Goal: Task Accomplishment & Management: Use online tool/utility

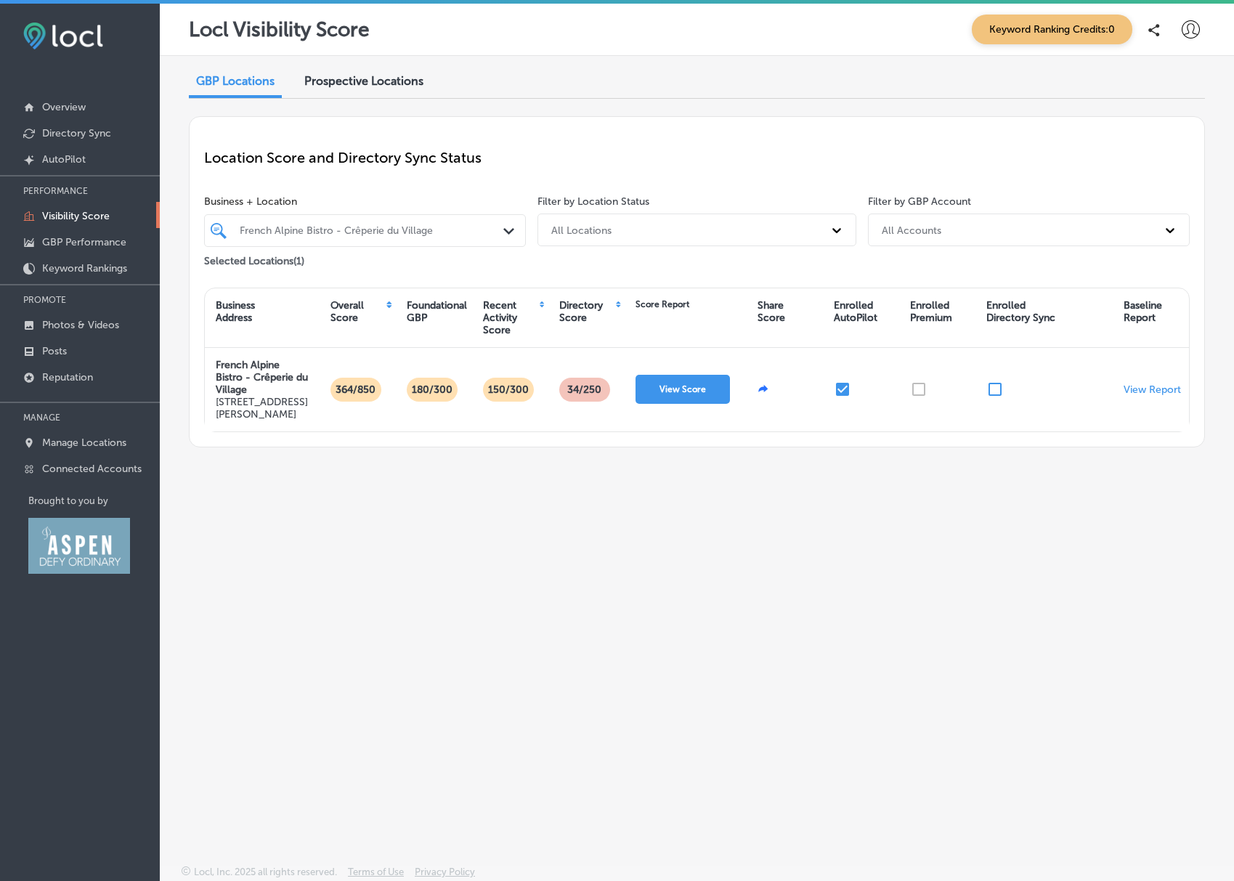
click at [84, 217] on p "Visibility Score" at bounding box center [76, 216] width 68 height 12
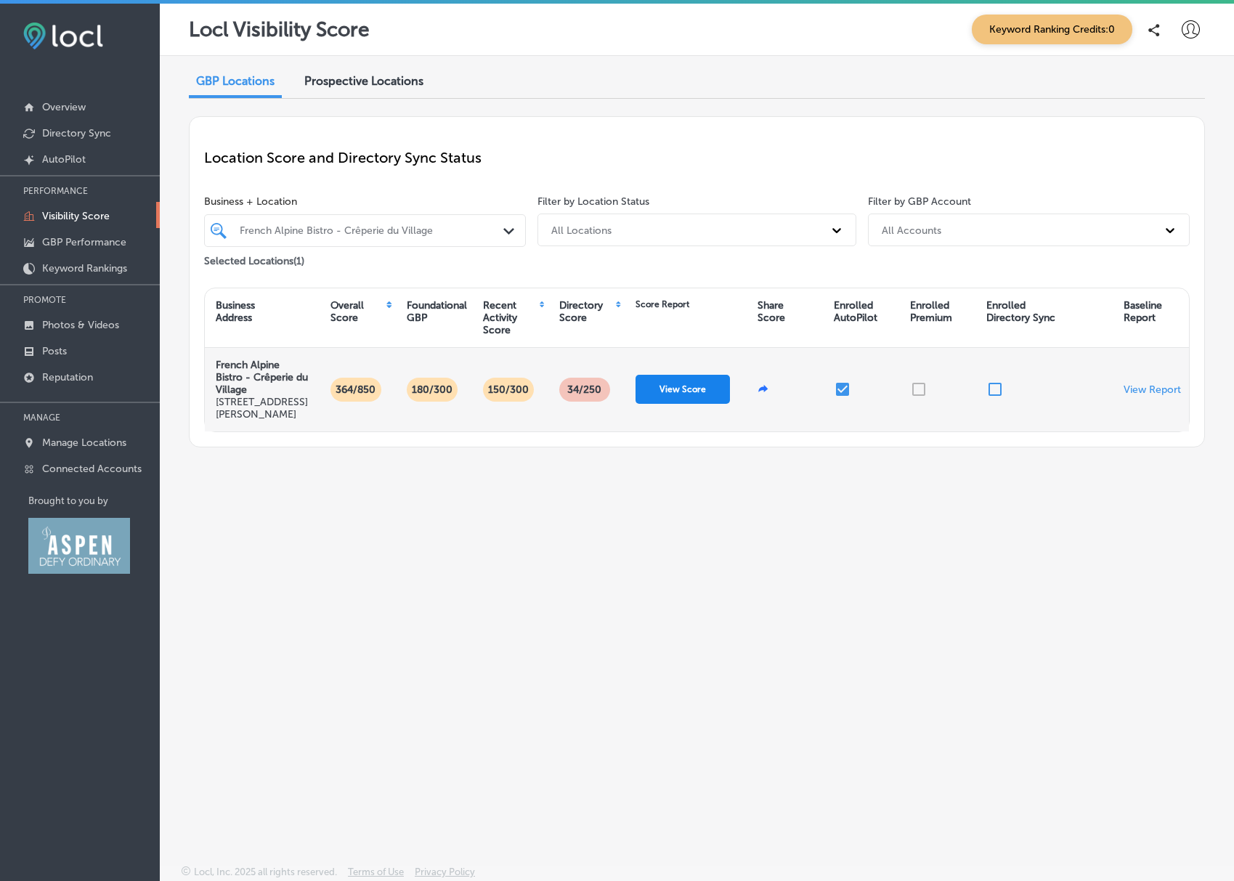
click at [681, 394] on button "View Score" at bounding box center [683, 389] width 94 height 29
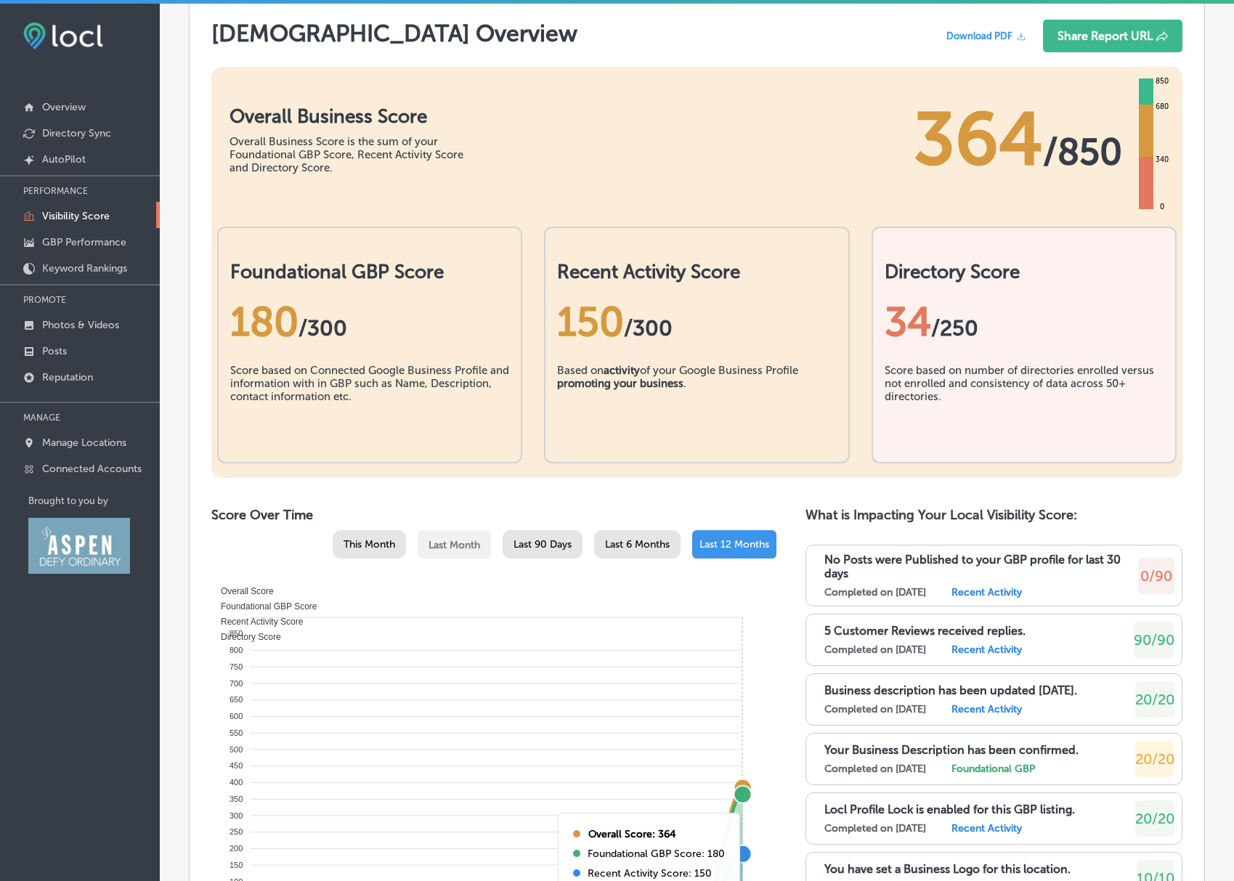
scroll to position [131, 0]
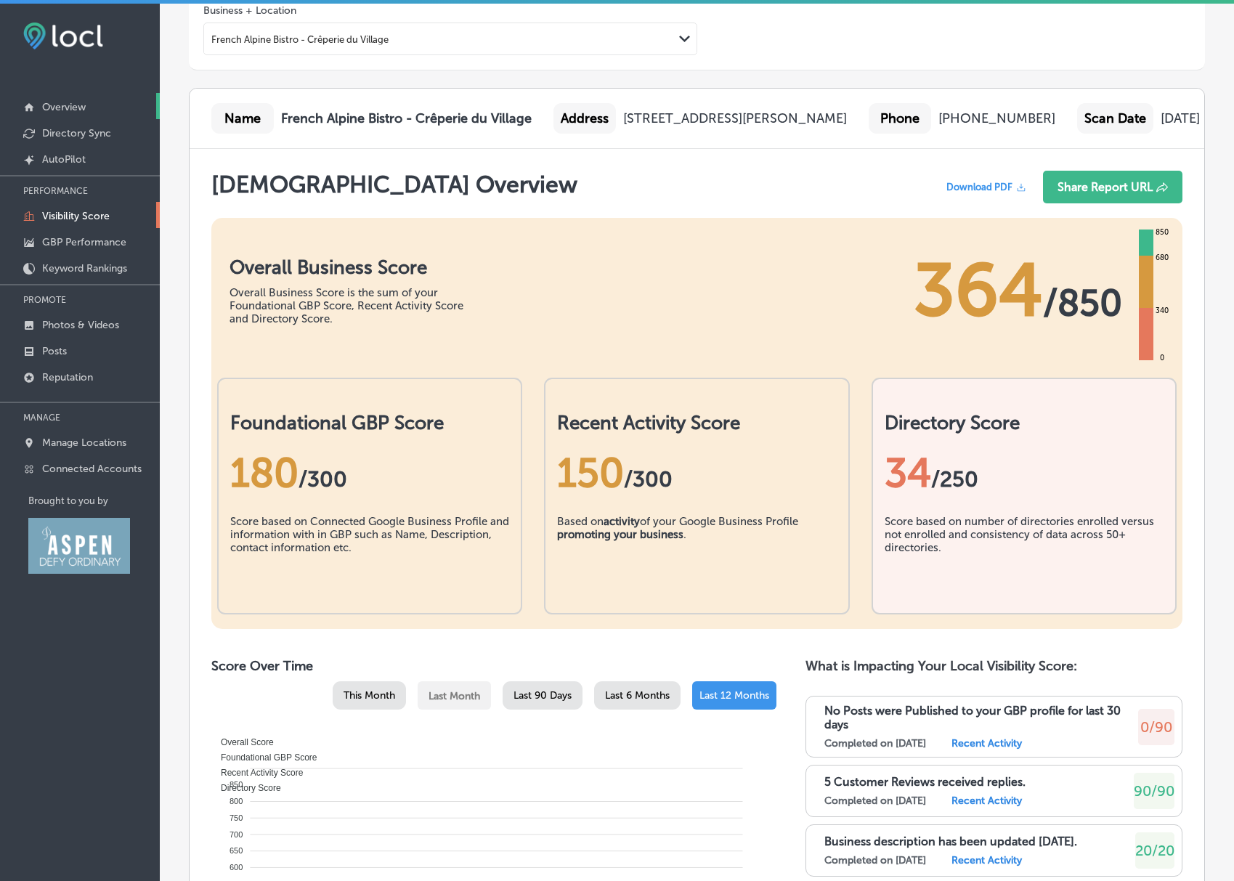
click at [49, 105] on p "Overview" at bounding box center [64, 107] width 44 height 12
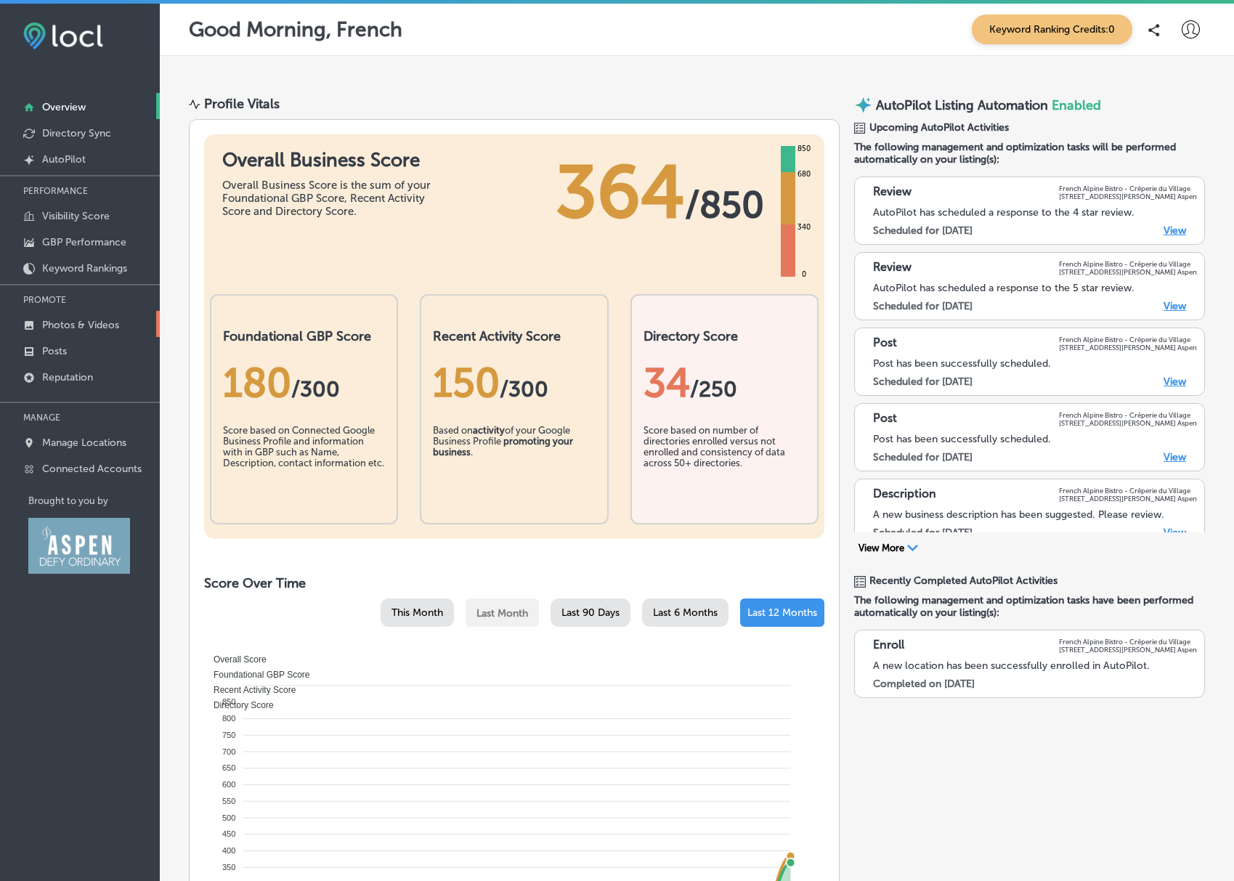
click at [76, 321] on p "Photos & Videos" at bounding box center [80, 325] width 77 height 12
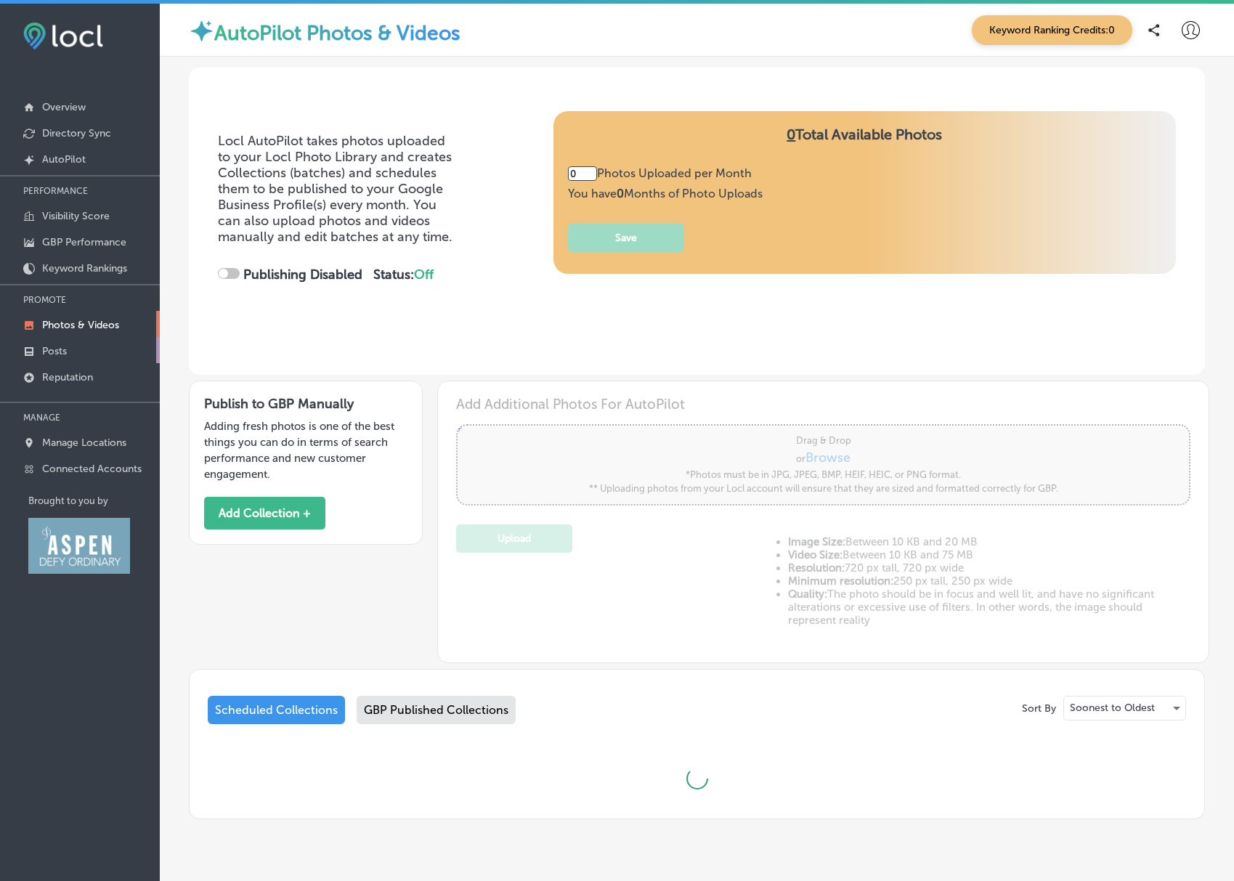
type input "5"
checkbox input "true"
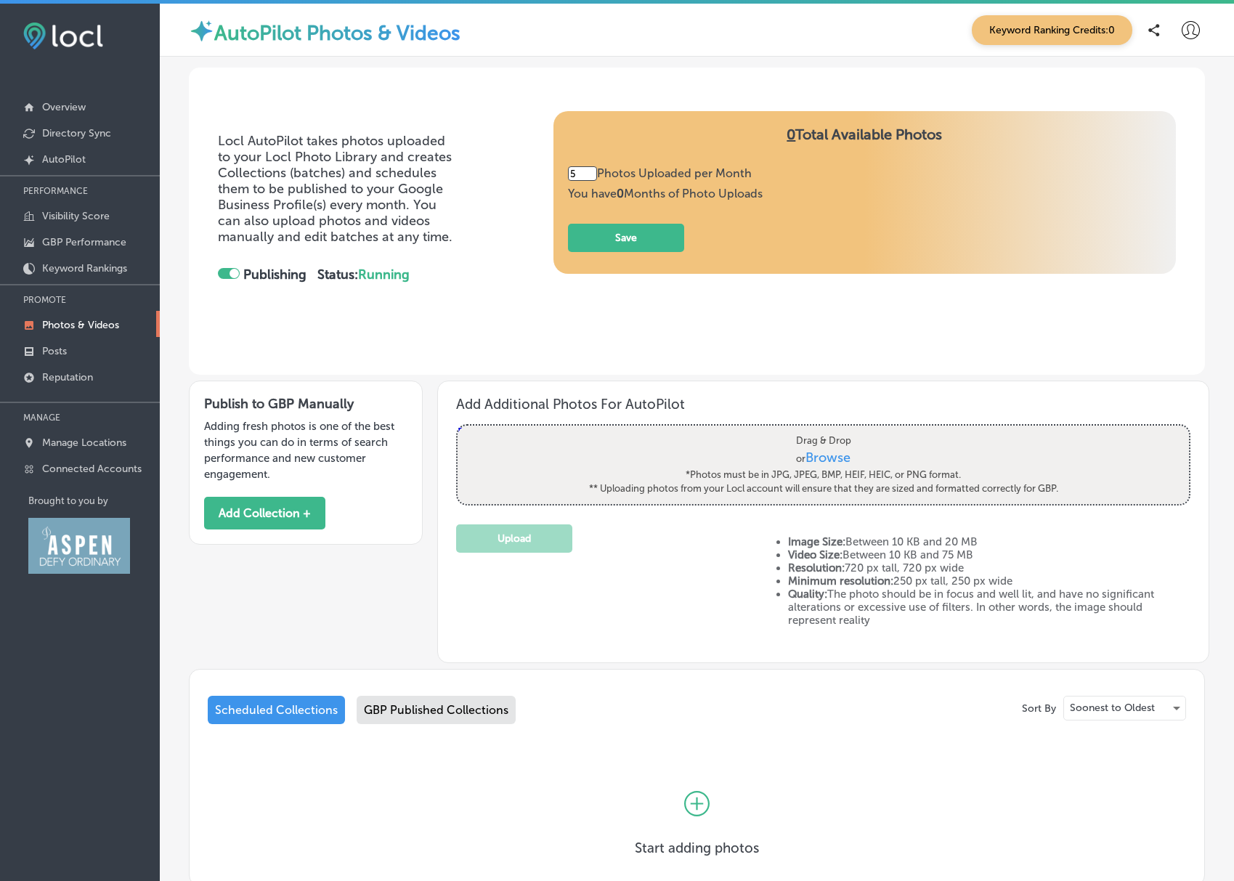
scroll to position [3, 0]
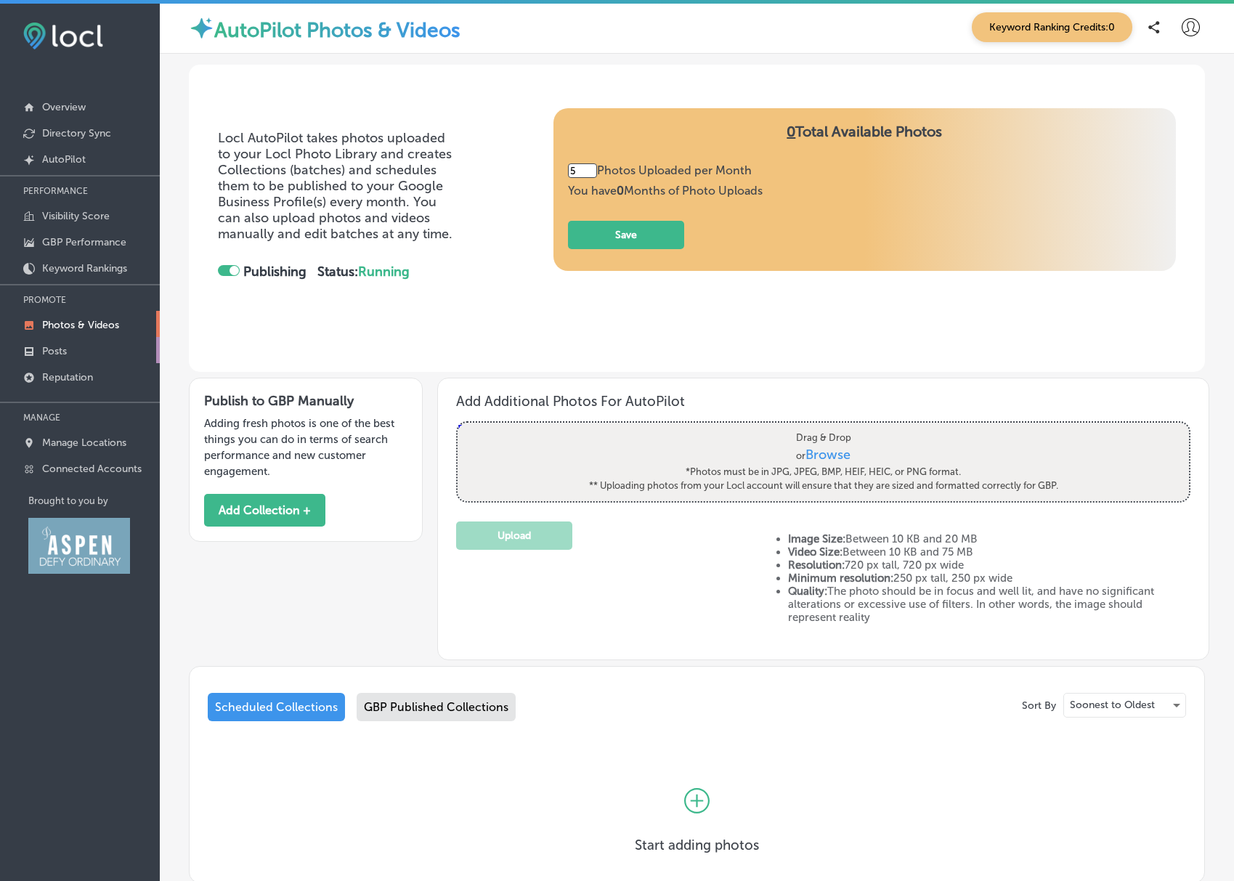
click at [52, 350] on p "Posts" at bounding box center [54, 351] width 25 height 12
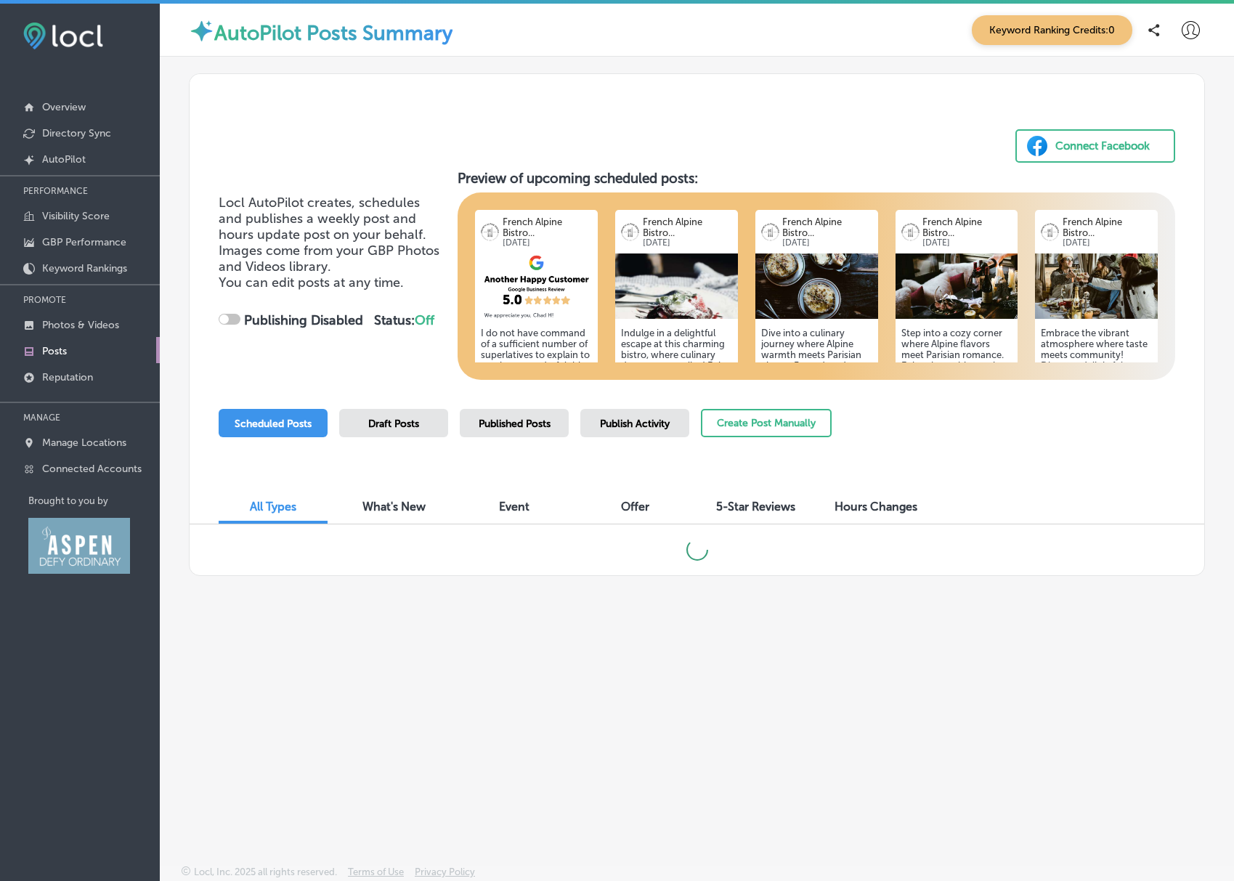
checkbox input "true"
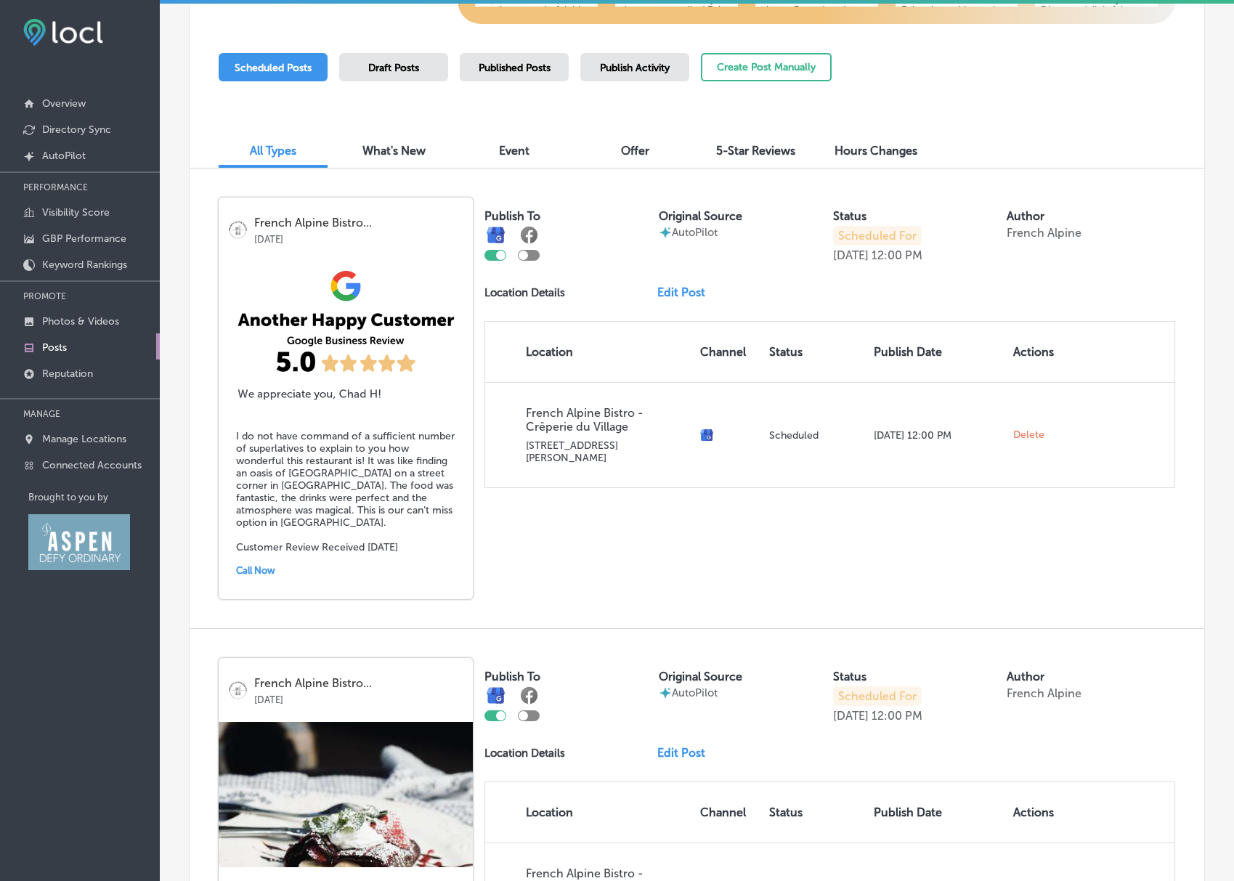
scroll to position [224, 0]
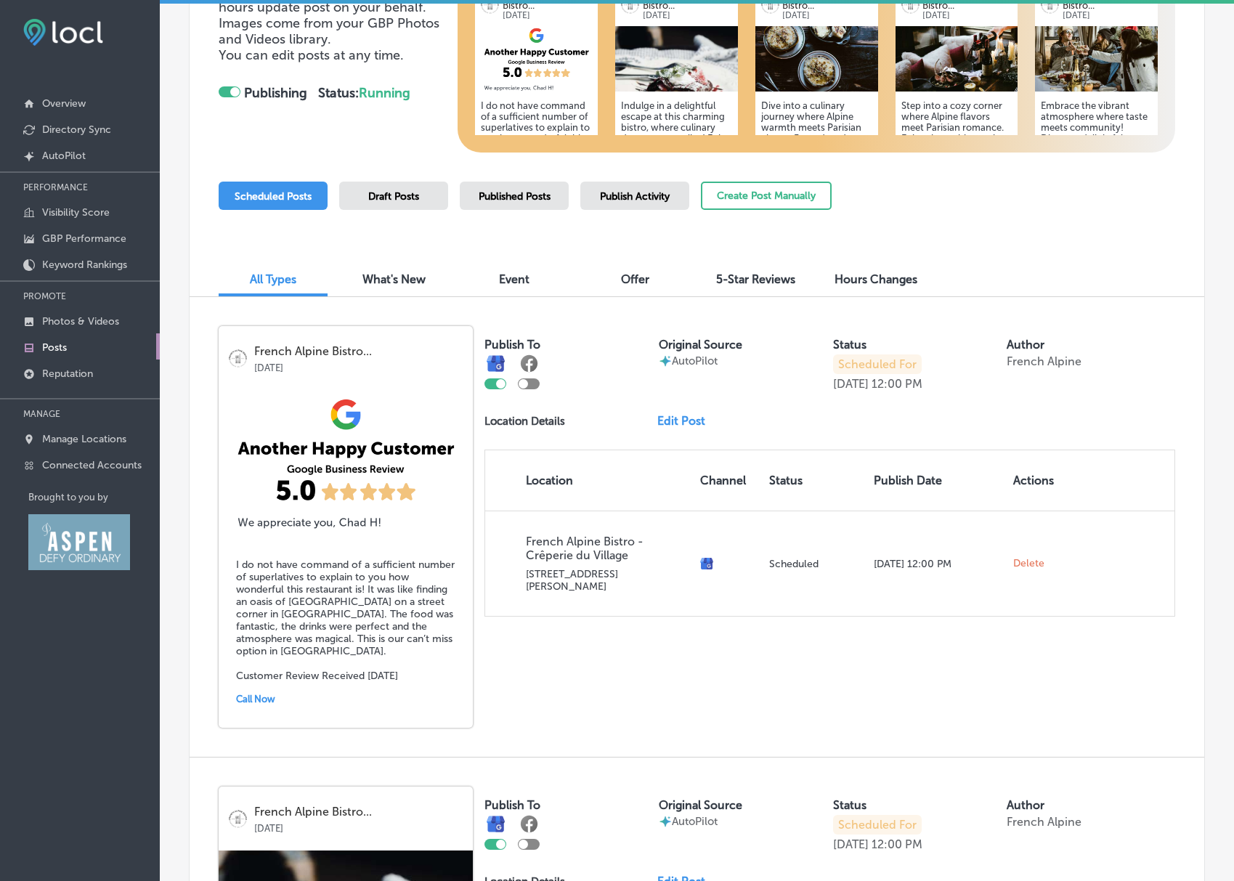
click at [386, 282] on span "What's New" at bounding box center [394, 279] width 63 height 14
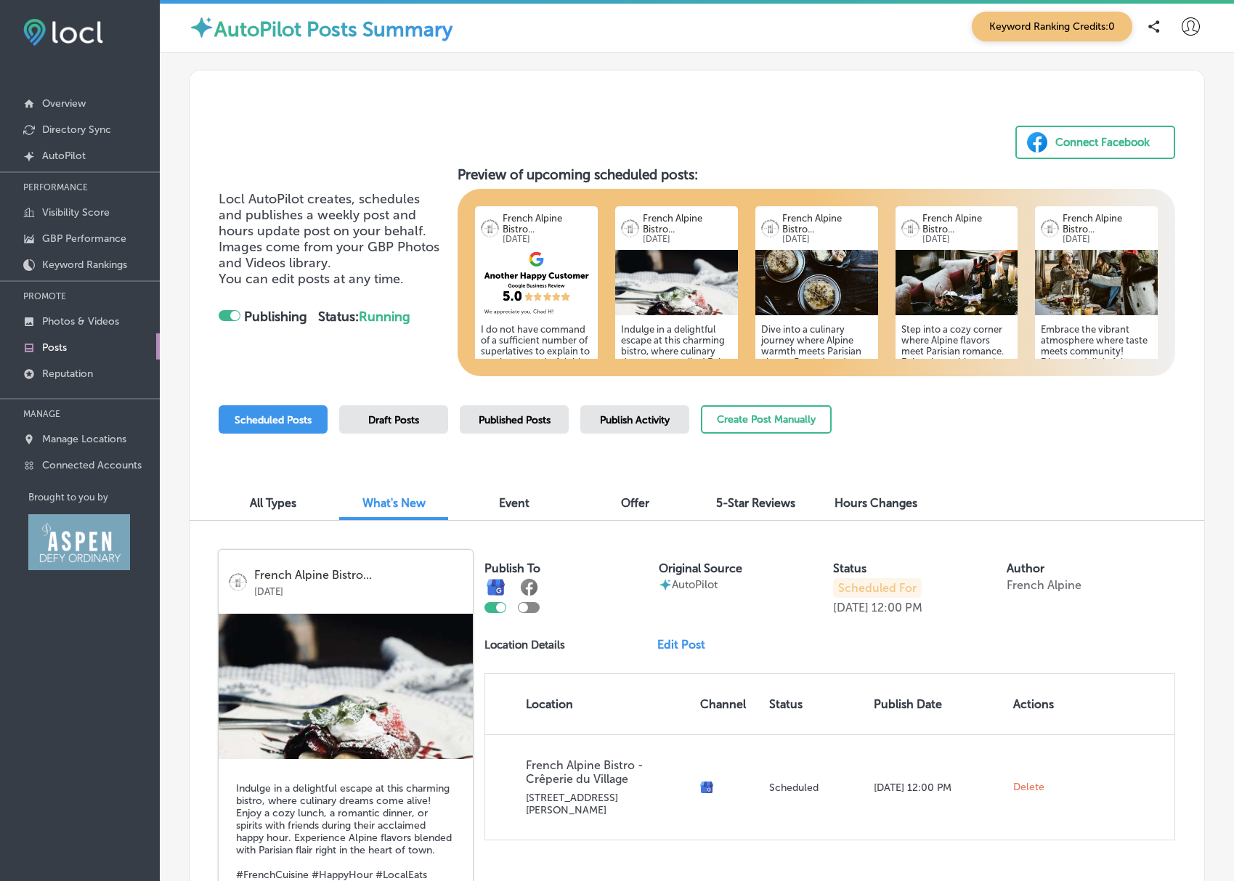
click at [508, 504] on span "Event" at bounding box center [514, 503] width 31 height 14
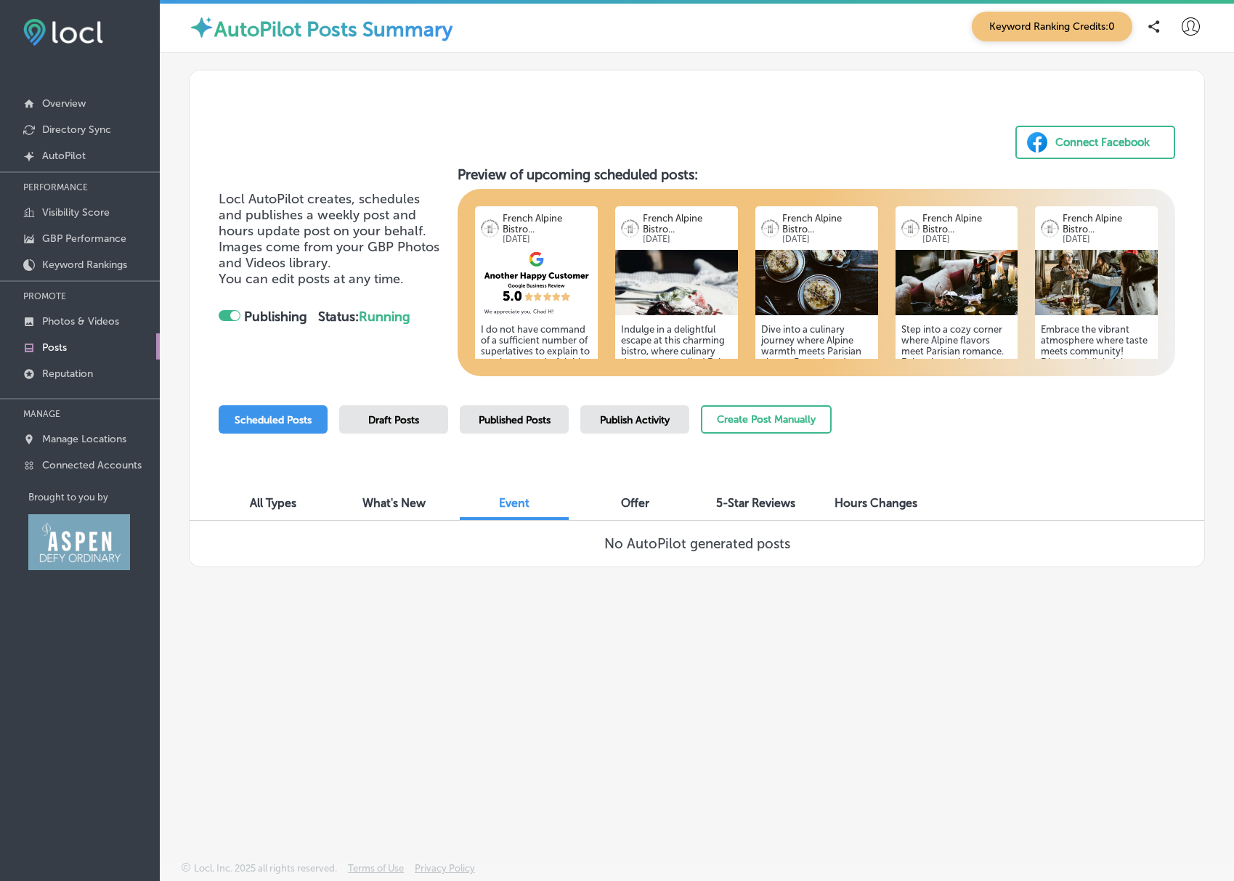
click at [641, 501] on span "Offer" at bounding box center [635, 503] width 28 height 14
click at [750, 503] on span "5-Star Reviews" at bounding box center [755, 503] width 79 height 14
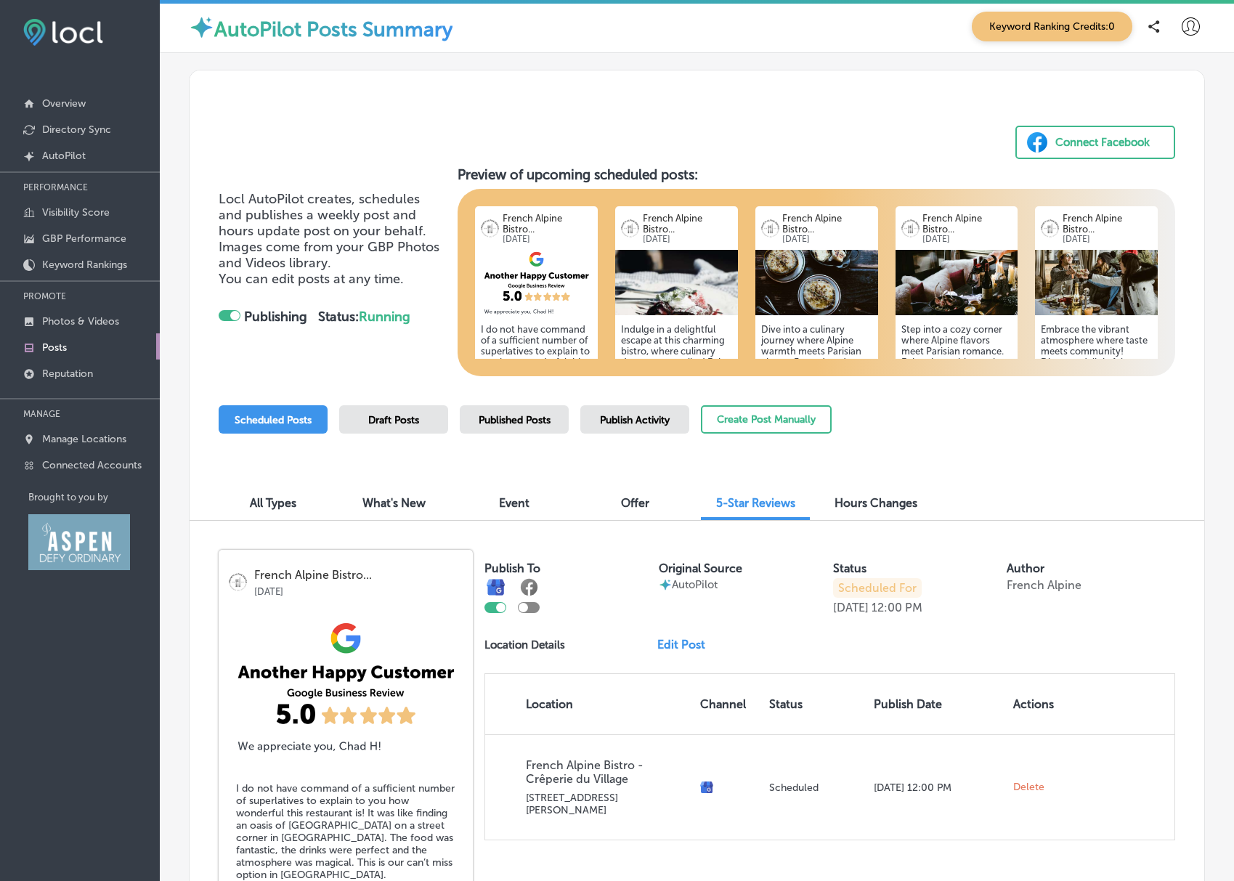
click at [862, 501] on span "Hours Changes" at bounding box center [876, 503] width 83 height 14
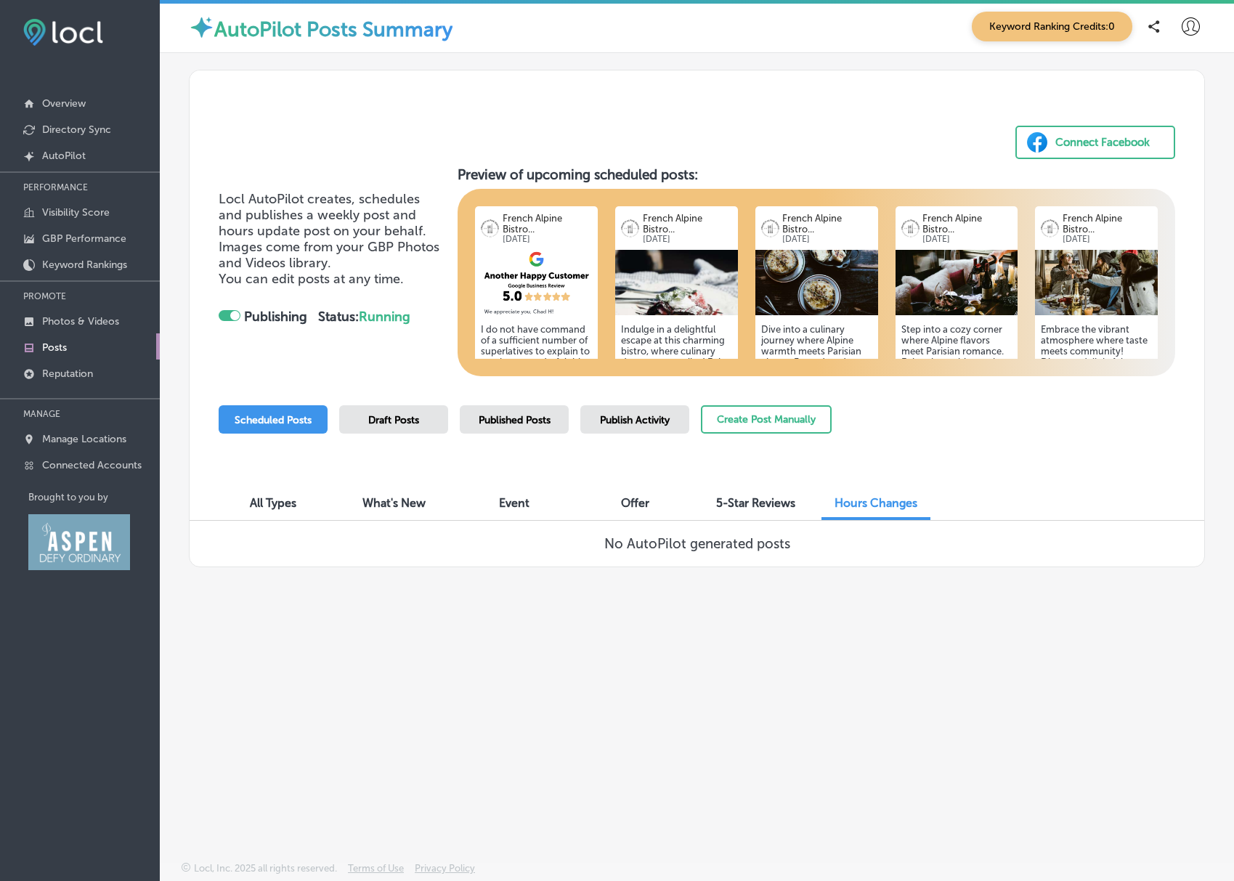
click at [277, 500] on span "All Types" at bounding box center [273, 503] width 46 height 14
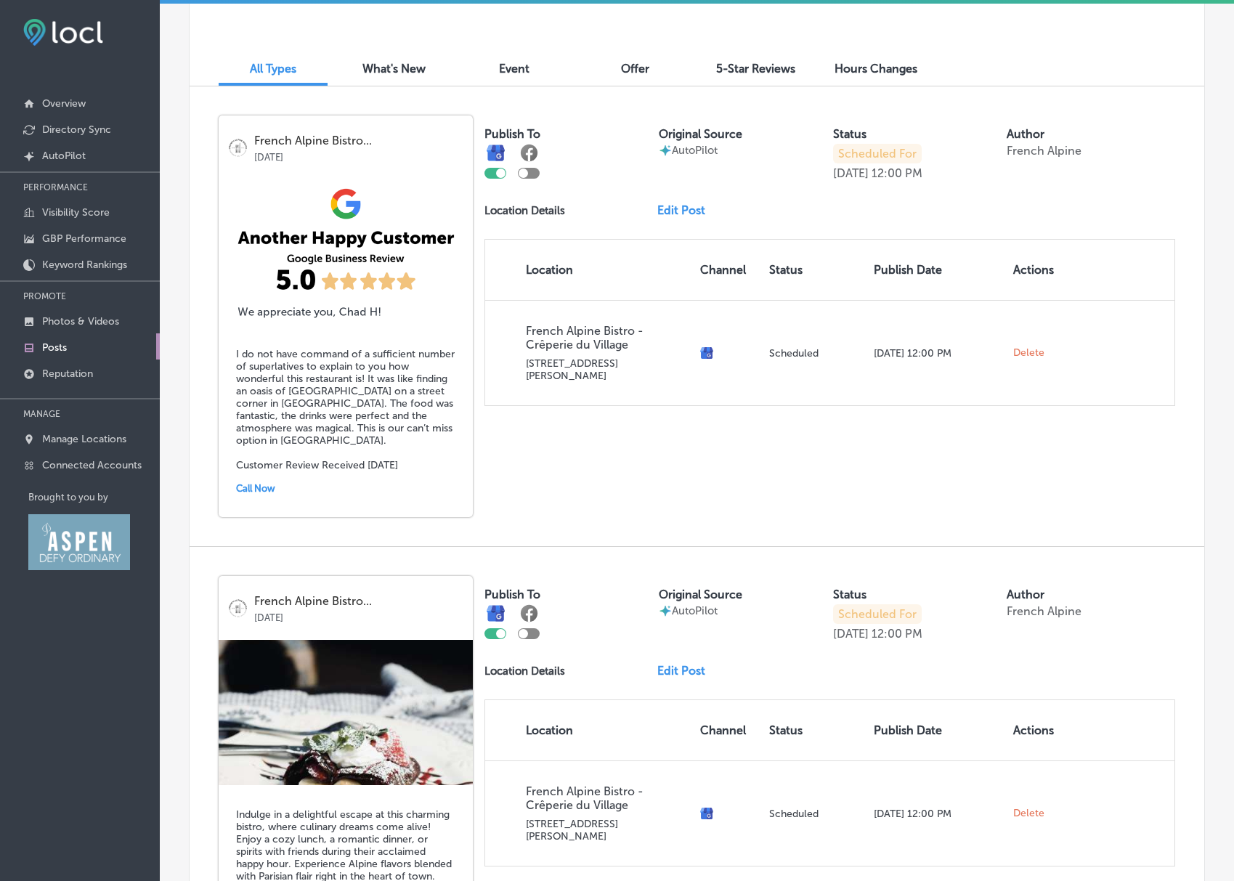
scroll to position [509, 0]
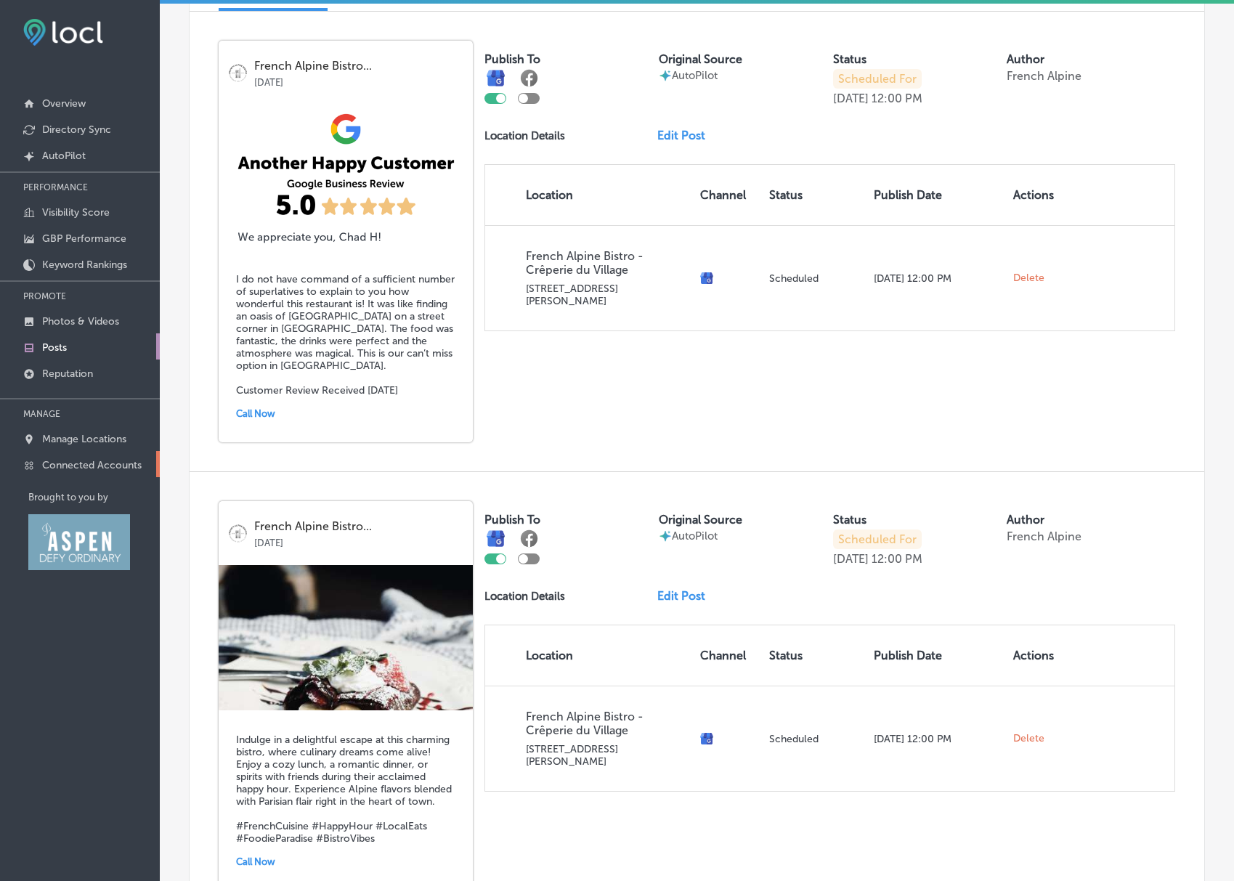
click at [70, 467] on p "Connected Accounts" at bounding box center [92, 465] width 100 height 12
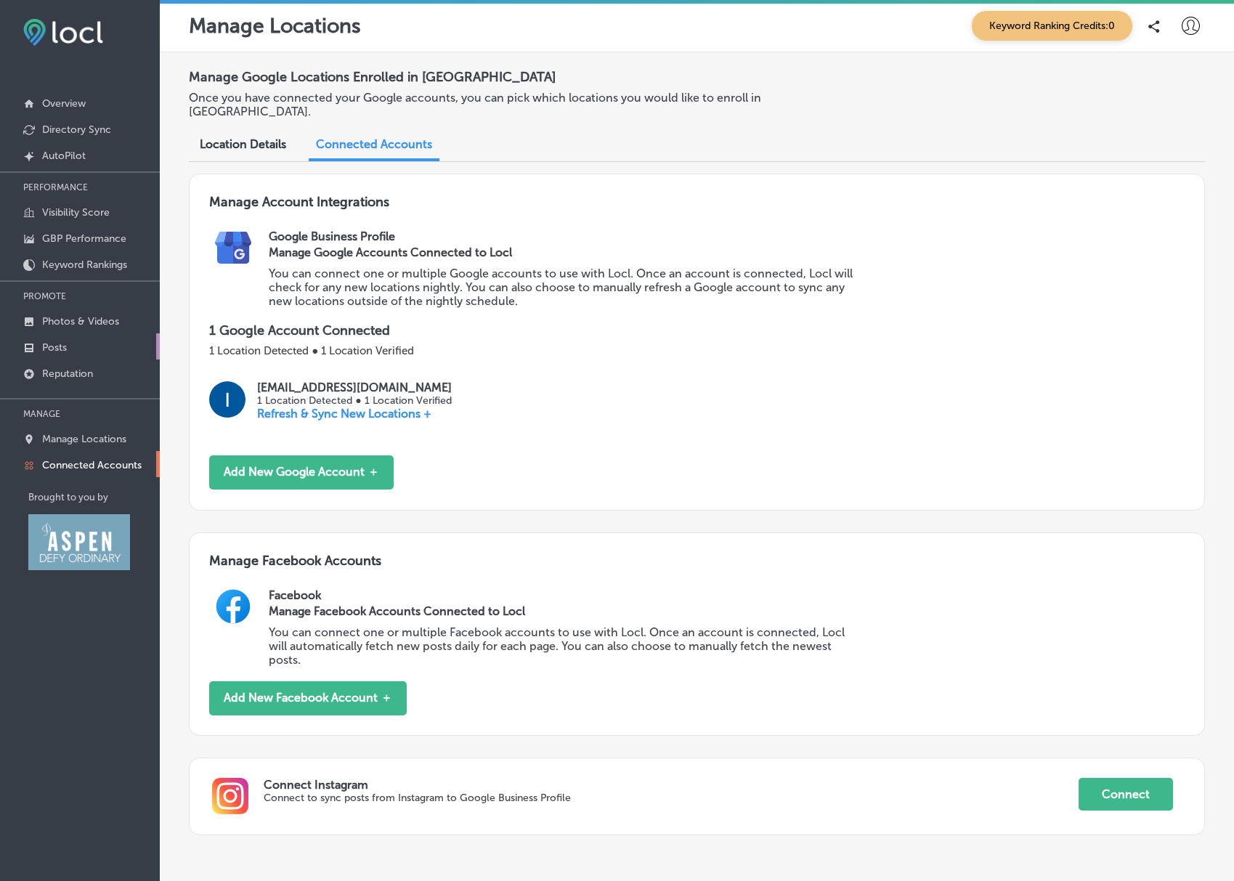
click at [57, 349] on p "Posts" at bounding box center [54, 347] width 25 height 12
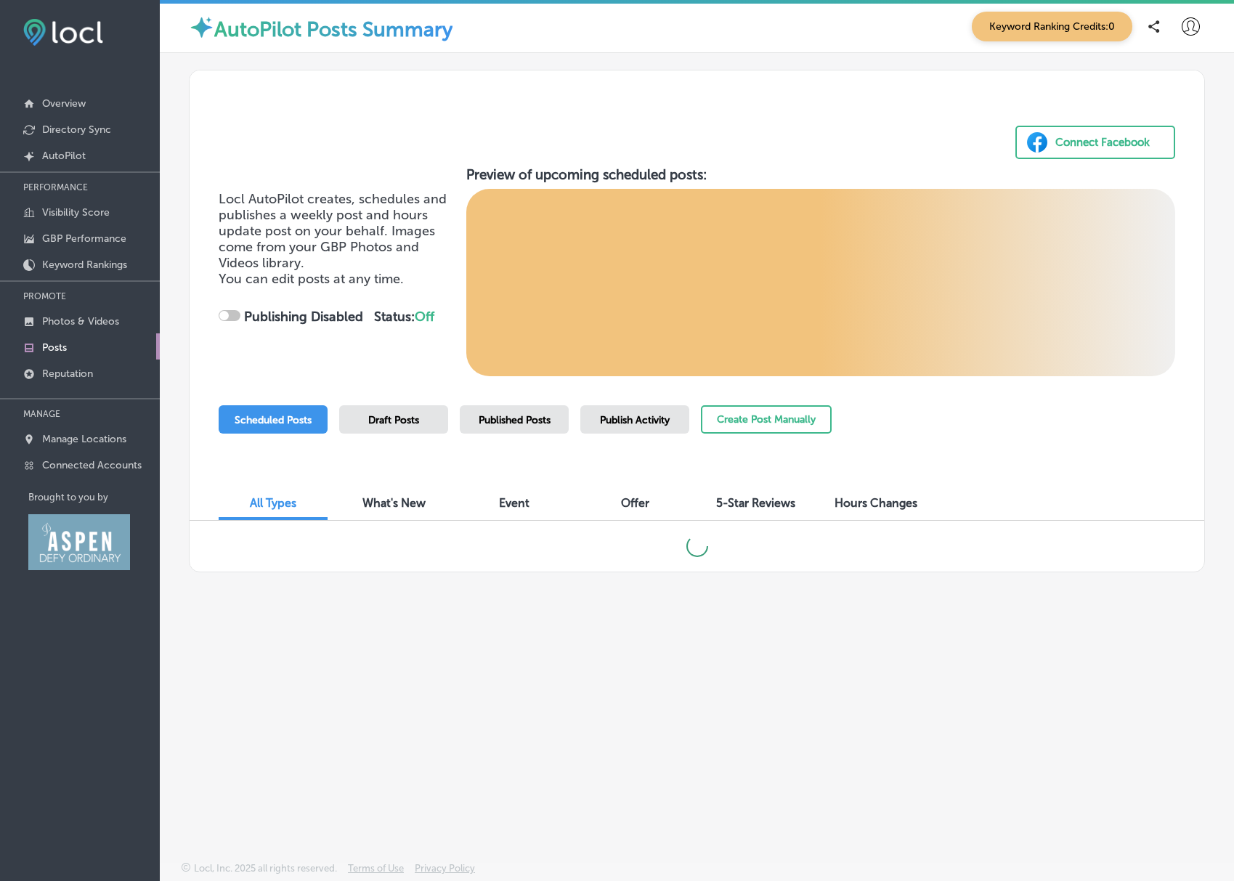
checkbox input "true"
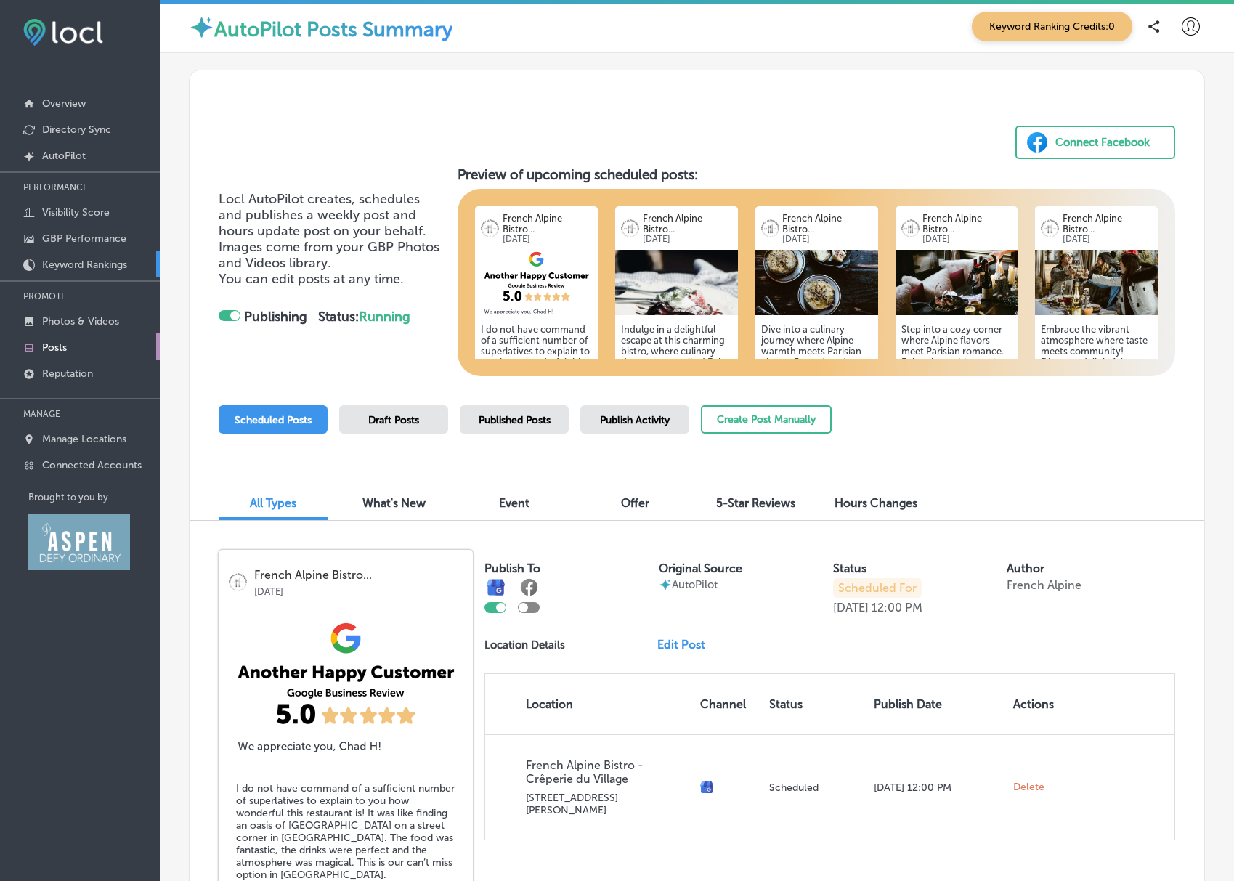
click at [99, 266] on p "Keyword Rankings" at bounding box center [84, 265] width 85 height 12
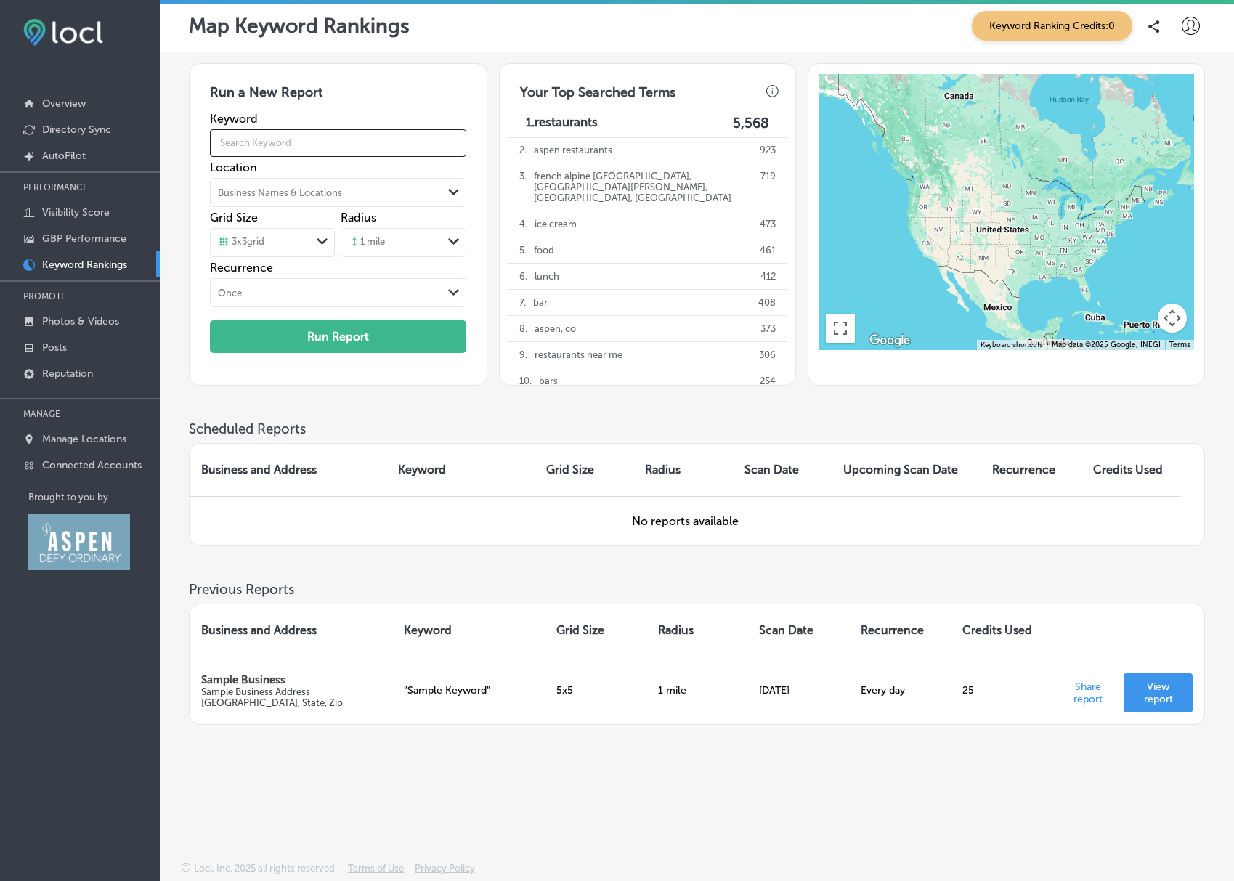
click at [272, 152] on input "text" at bounding box center [338, 143] width 256 height 41
type input "wedding venue"
click at [73, 100] on p "Overview" at bounding box center [64, 103] width 44 height 12
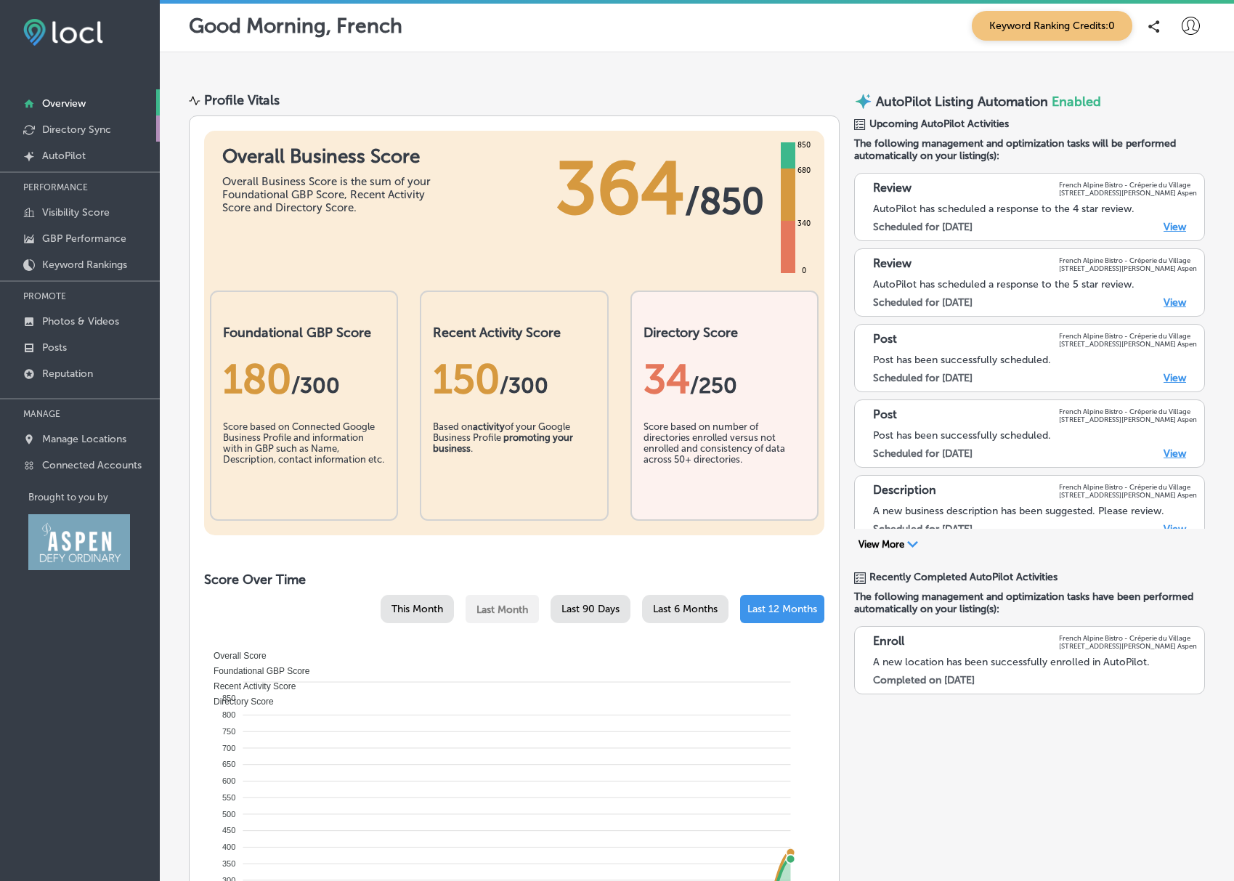
click at [78, 129] on p "Directory Sync" at bounding box center [76, 129] width 69 height 12
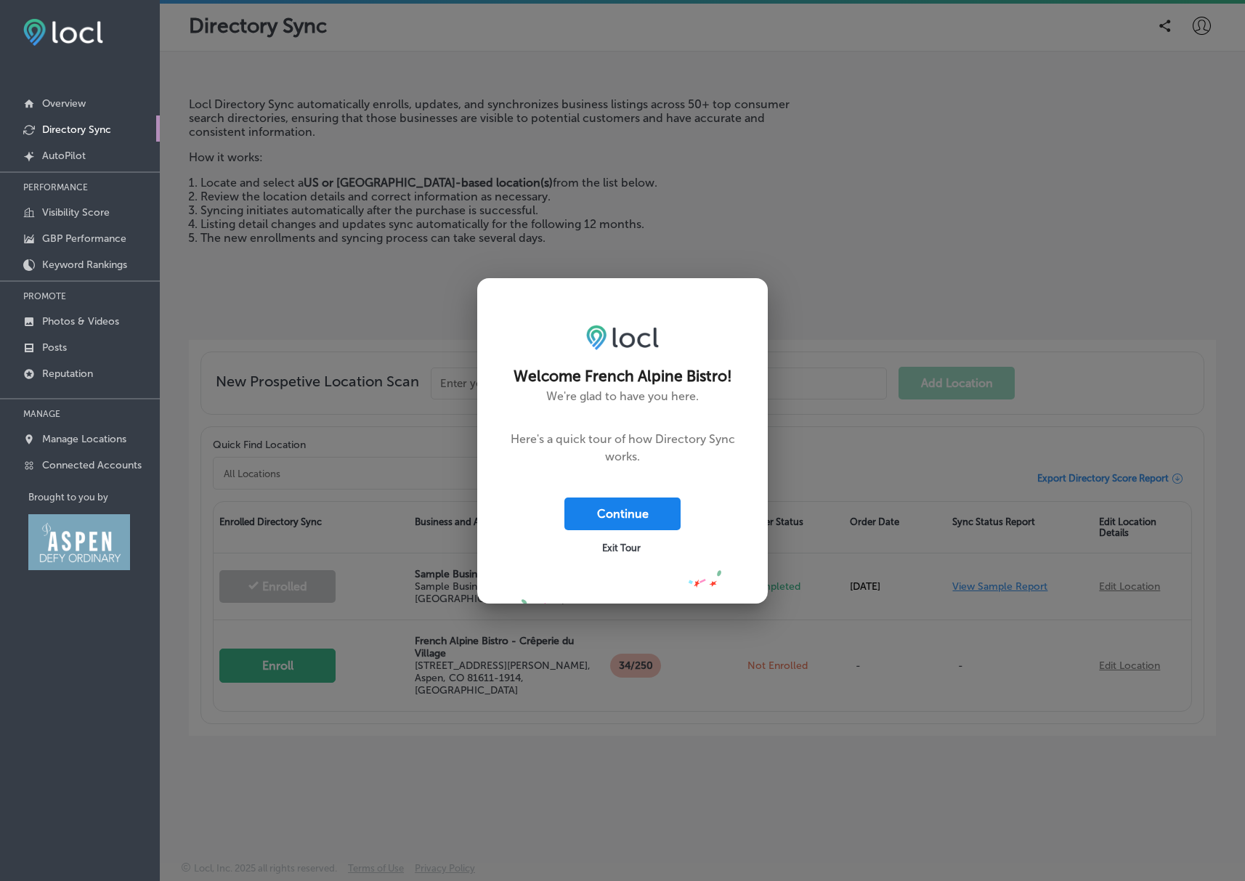
click at [620, 513] on button "Continue" at bounding box center [622, 514] width 116 height 33
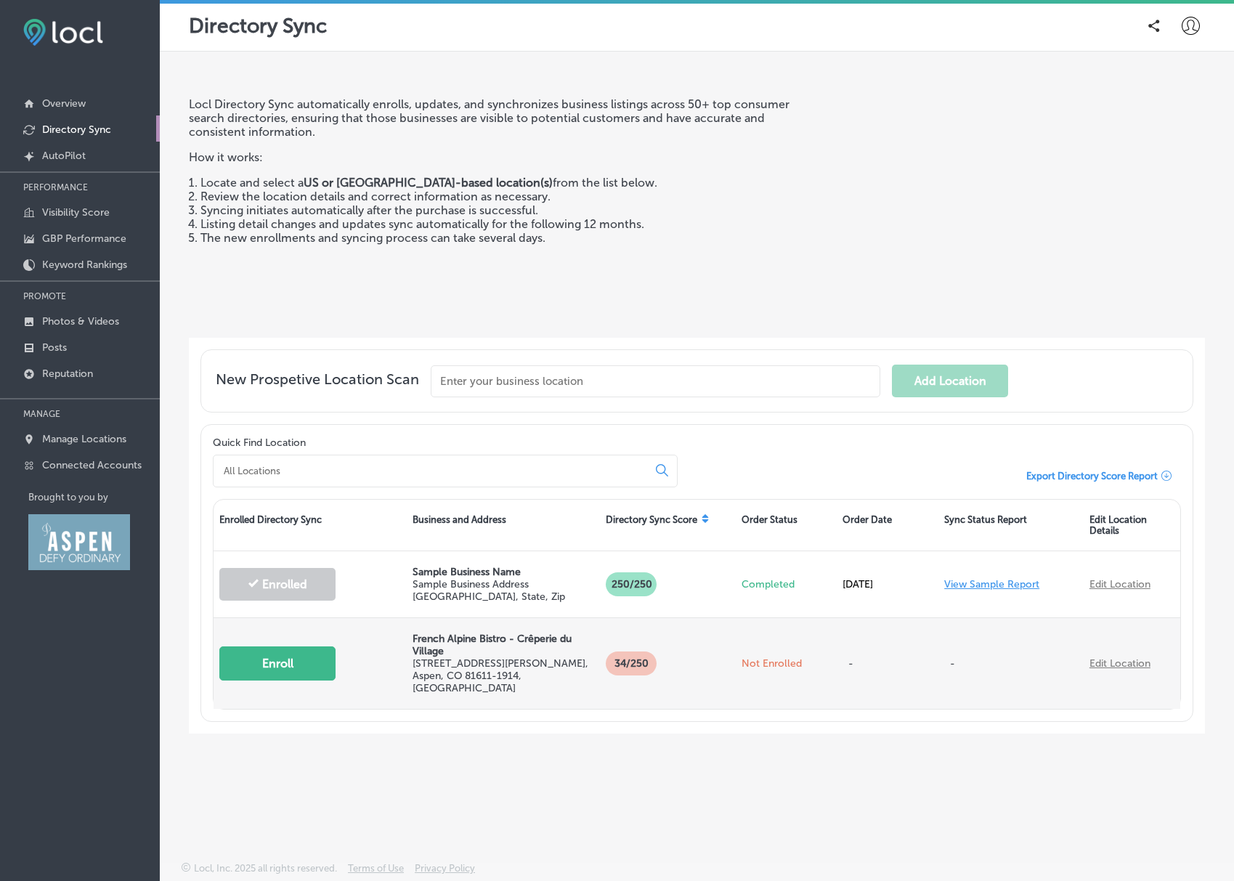
click at [281, 662] on button "Enroll" at bounding box center [277, 664] width 116 height 34
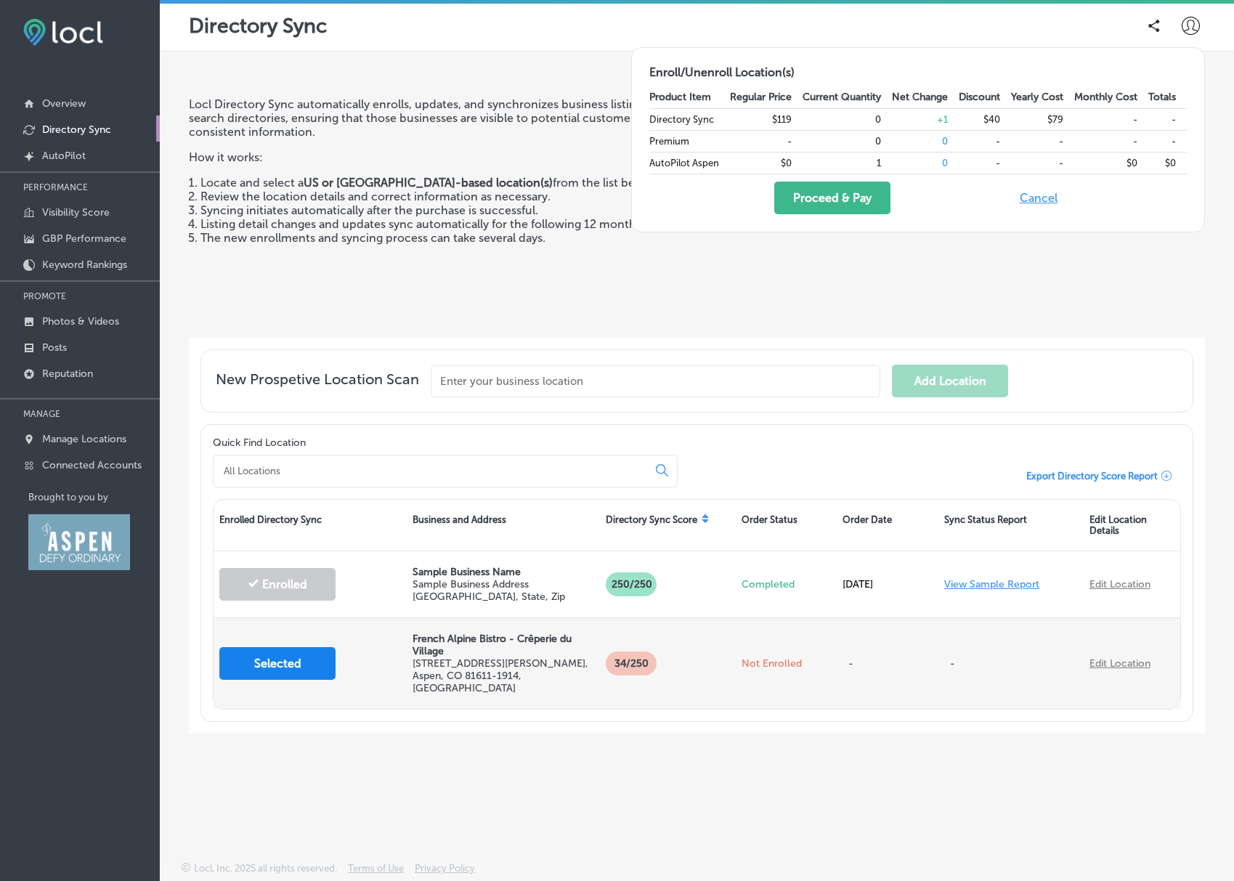
click at [282, 662] on button "Selected" at bounding box center [277, 663] width 116 height 33
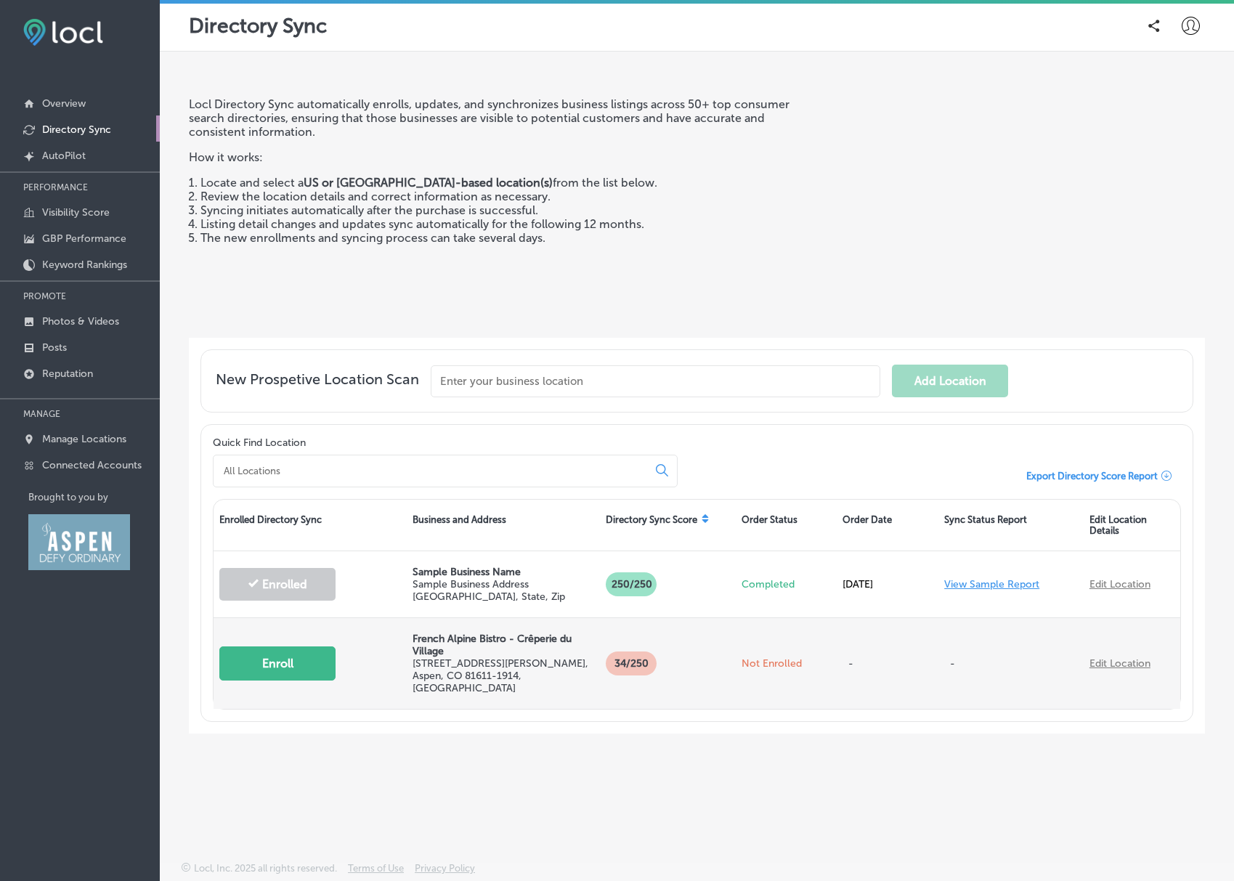
click at [283, 661] on button "Enroll" at bounding box center [277, 664] width 116 height 34
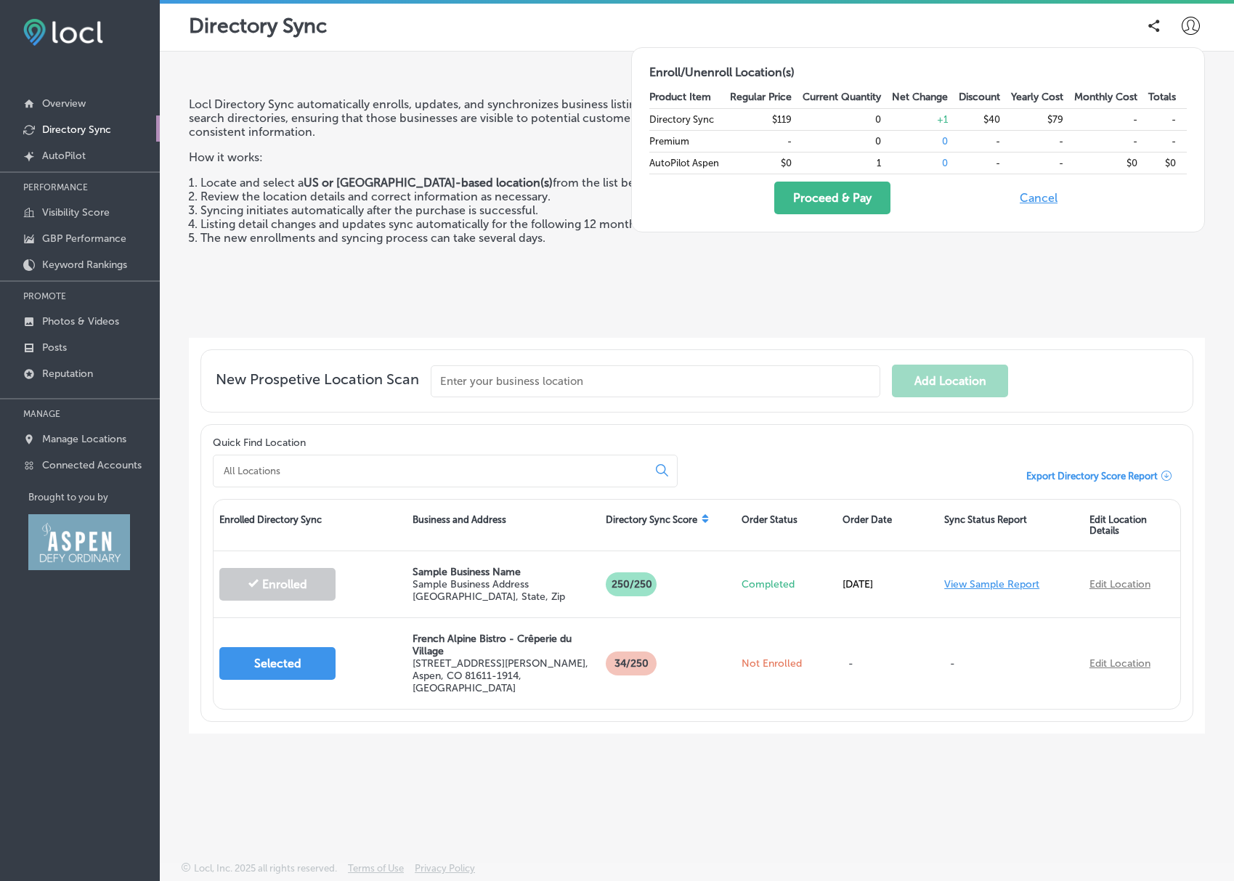
click at [1042, 200] on button "Cancel" at bounding box center [1039, 198] width 46 height 33
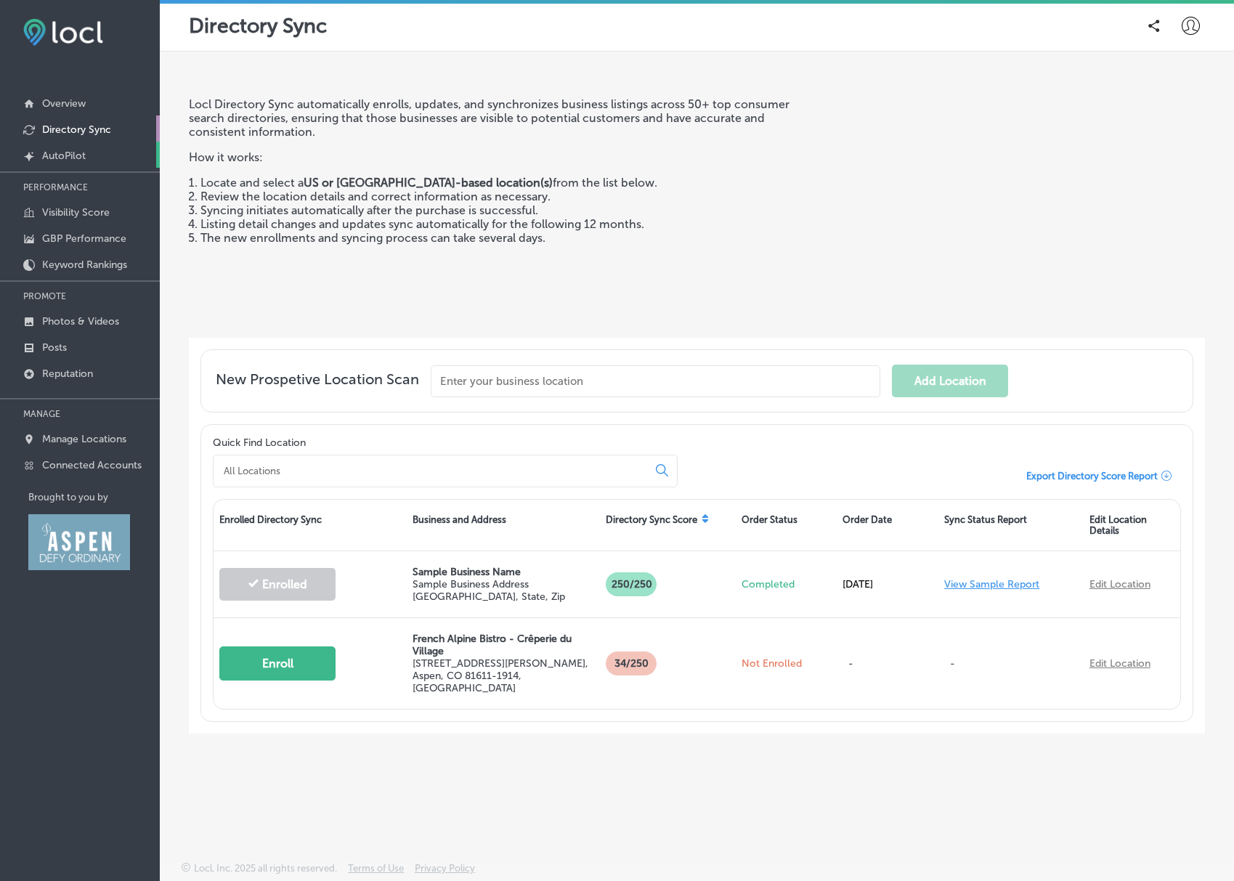
click at [46, 157] on p "AutoPilot" at bounding box center [64, 156] width 44 height 12
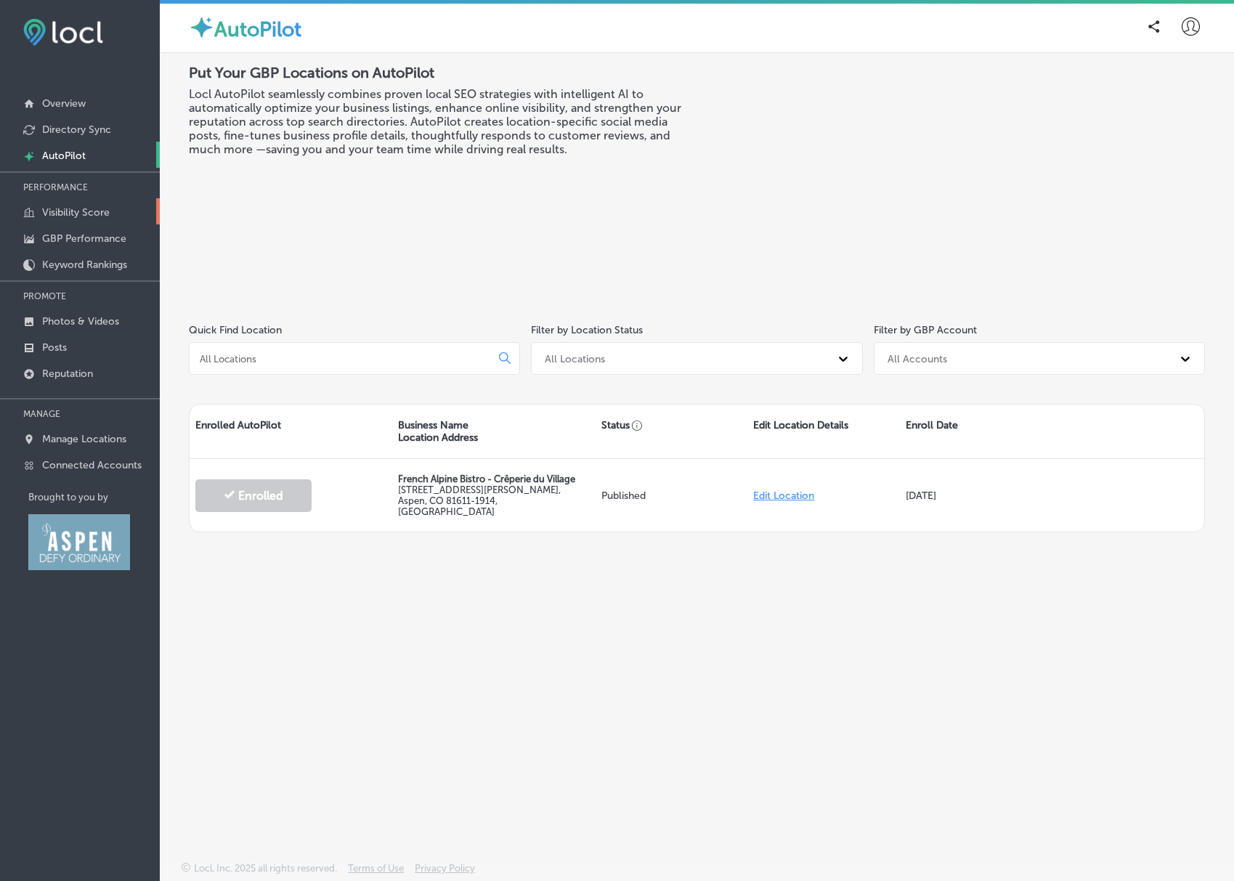
click at [78, 214] on p "Visibility Score" at bounding box center [76, 212] width 68 height 12
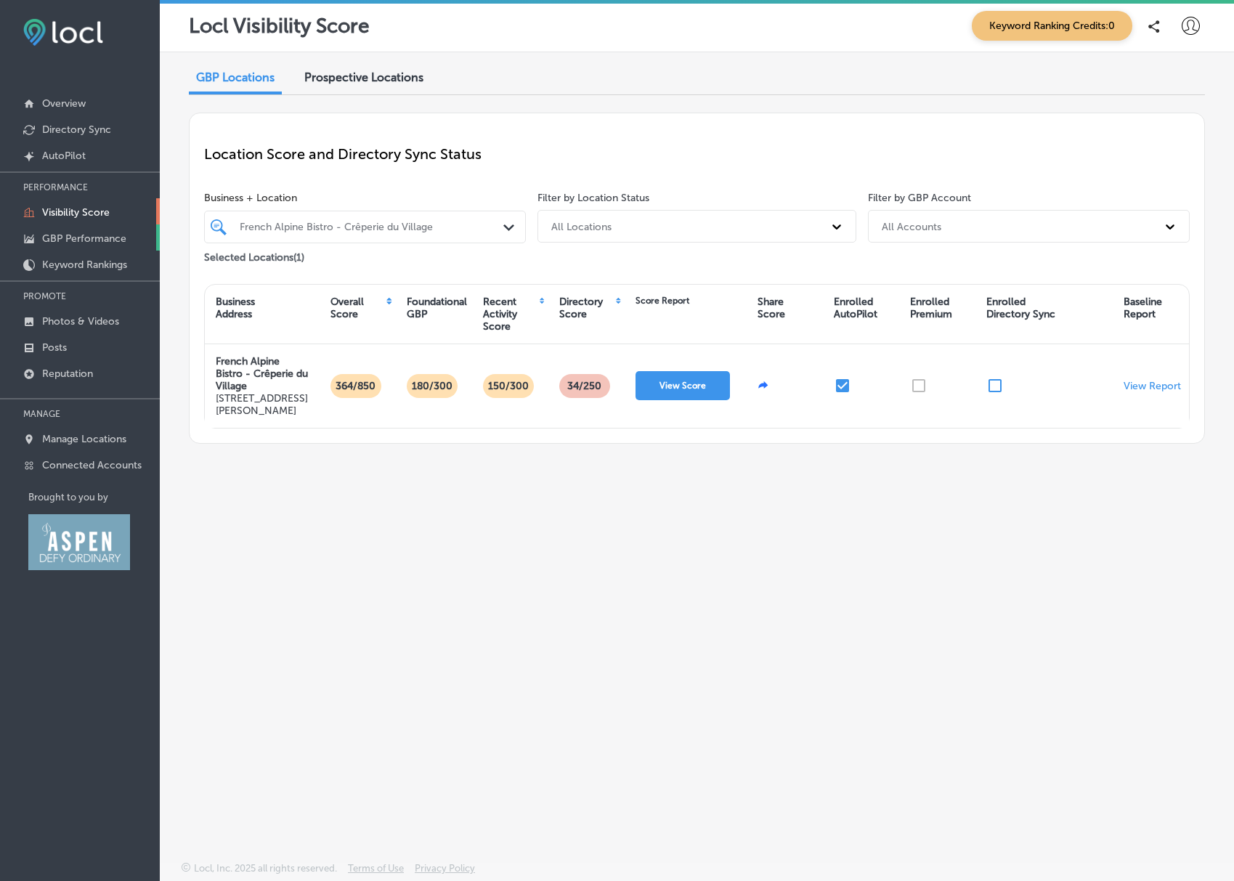
click at [85, 235] on p "GBP Performance" at bounding box center [84, 238] width 84 height 12
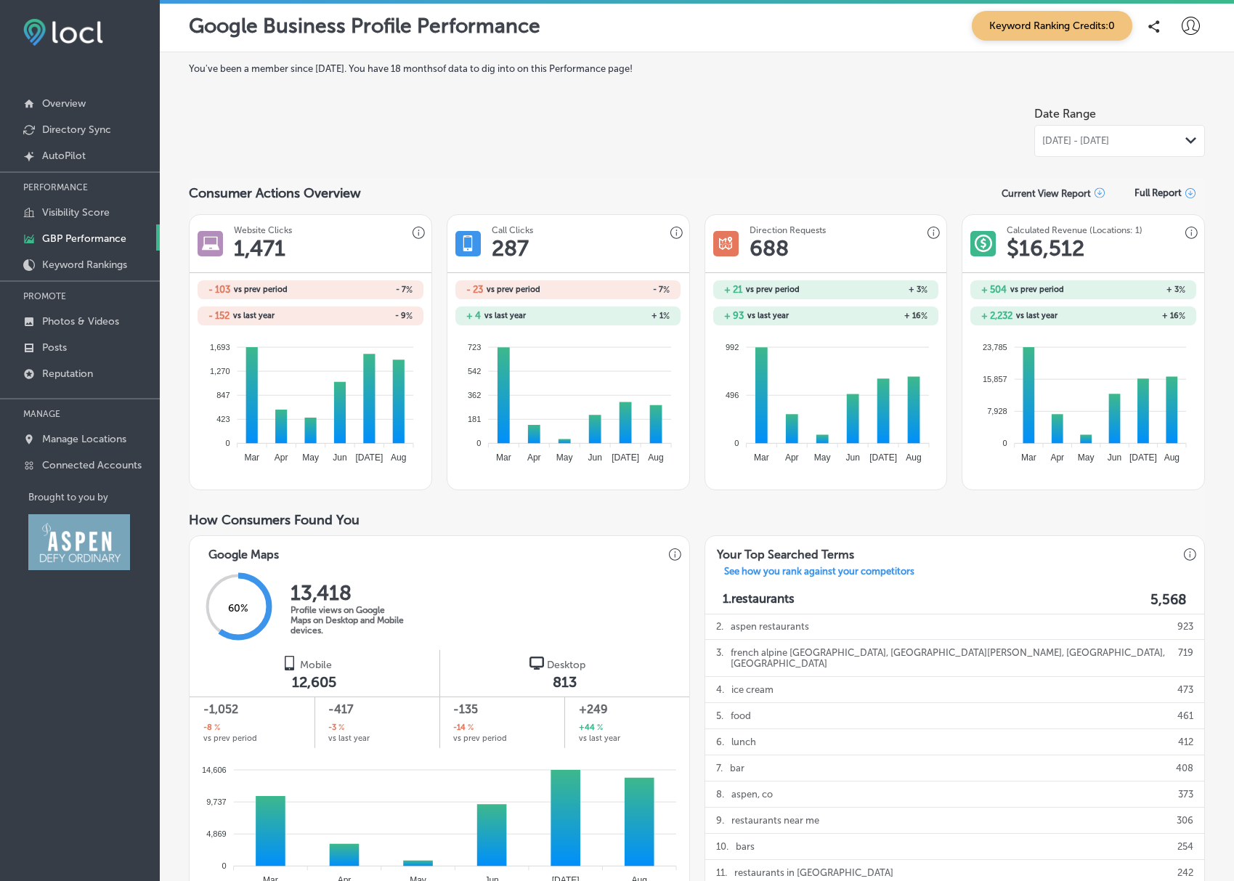
click at [1016, 26] on span "Keyword Ranking Credits: 0" at bounding box center [1052, 26] width 161 height 30
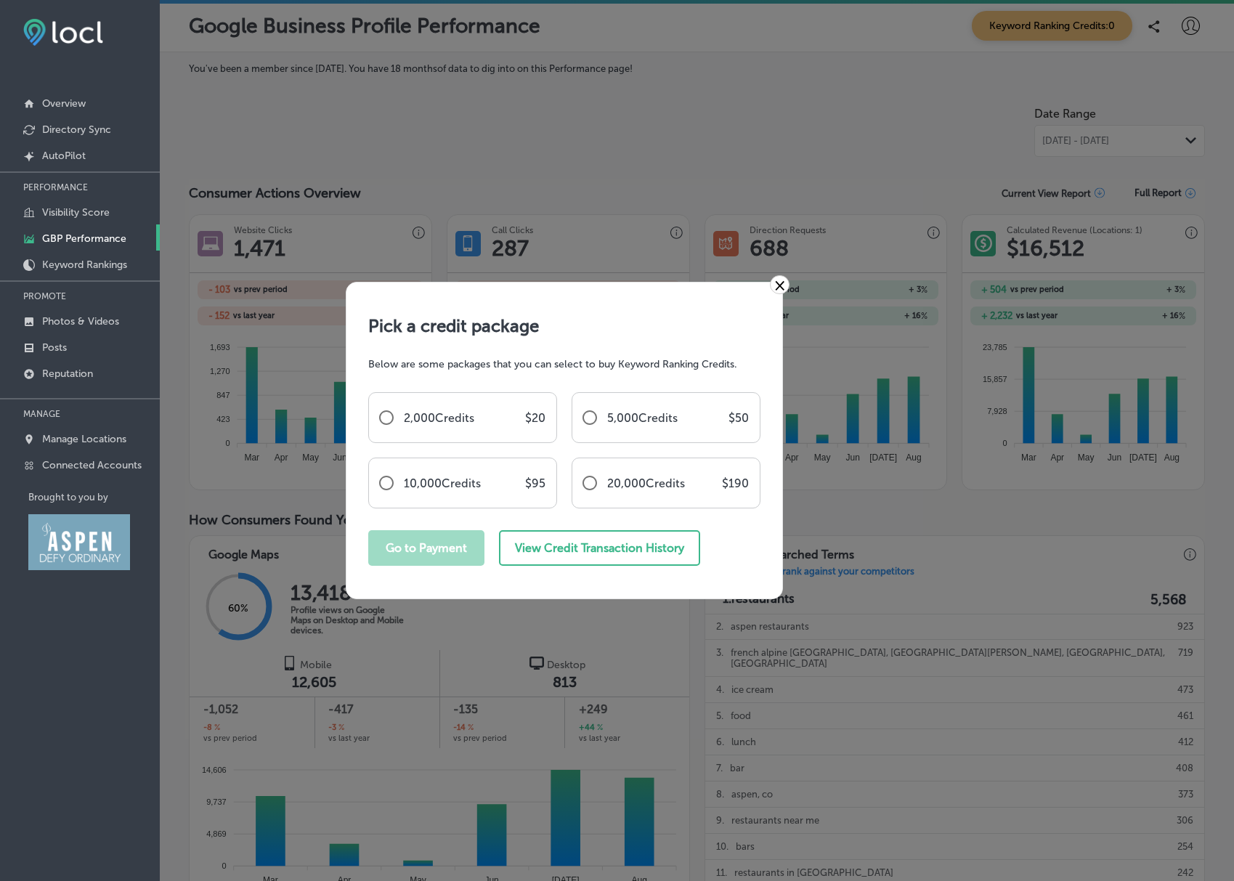
click at [777, 285] on link "×" at bounding box center [780, 284] width 20 height 19
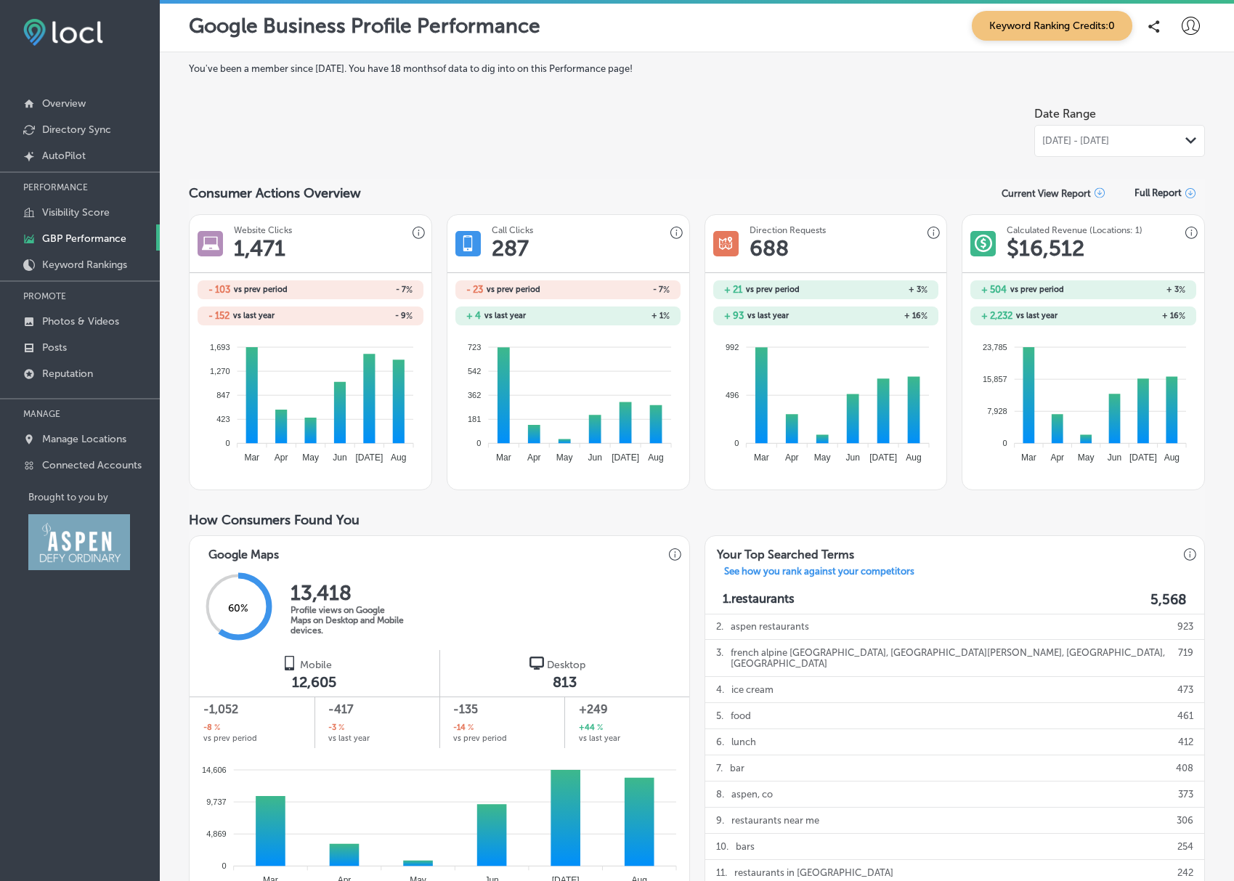
click at [1184, 30] on icon at bounding box center [1191, 26] width 18 height 18
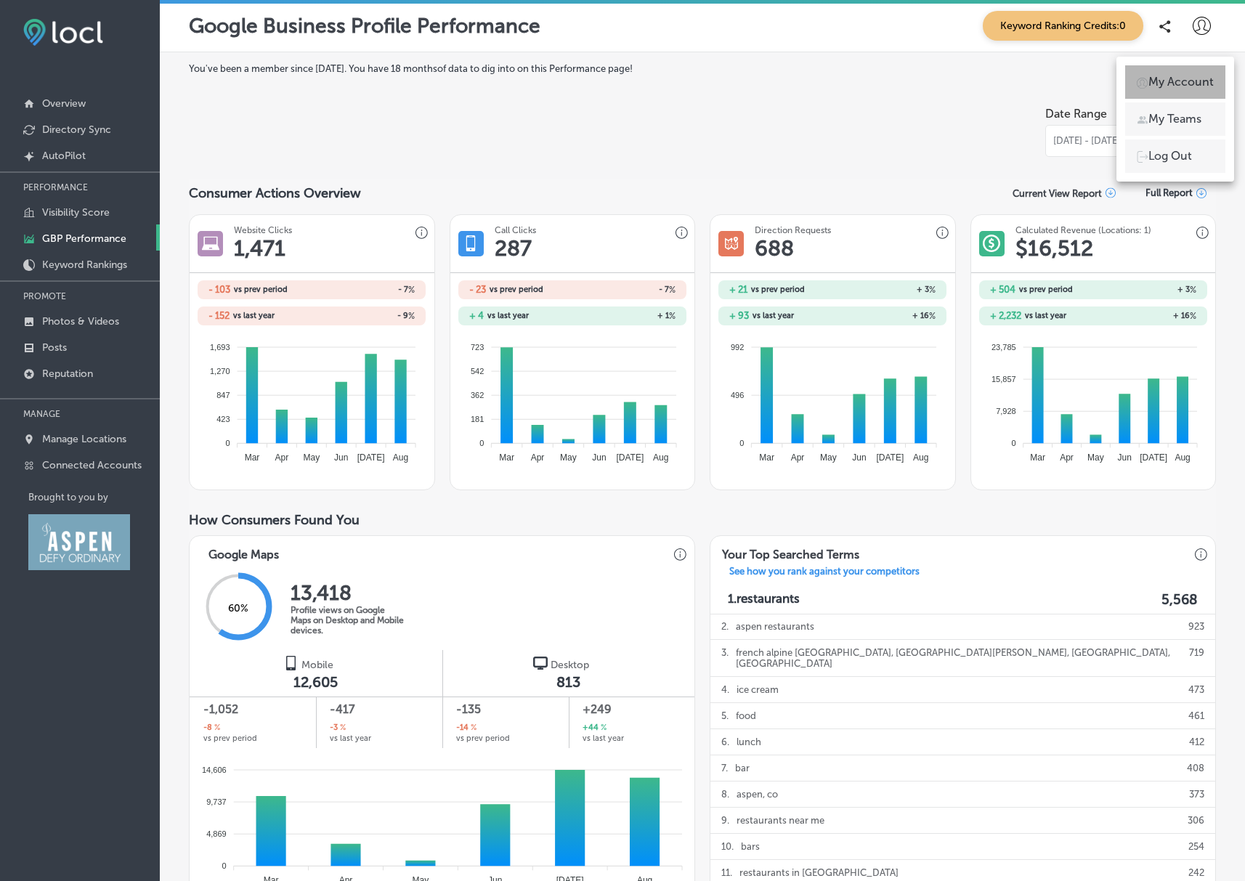
click at [1178, 85] on p "My Account" at bounding box center [1181, 81] width 65 height 17
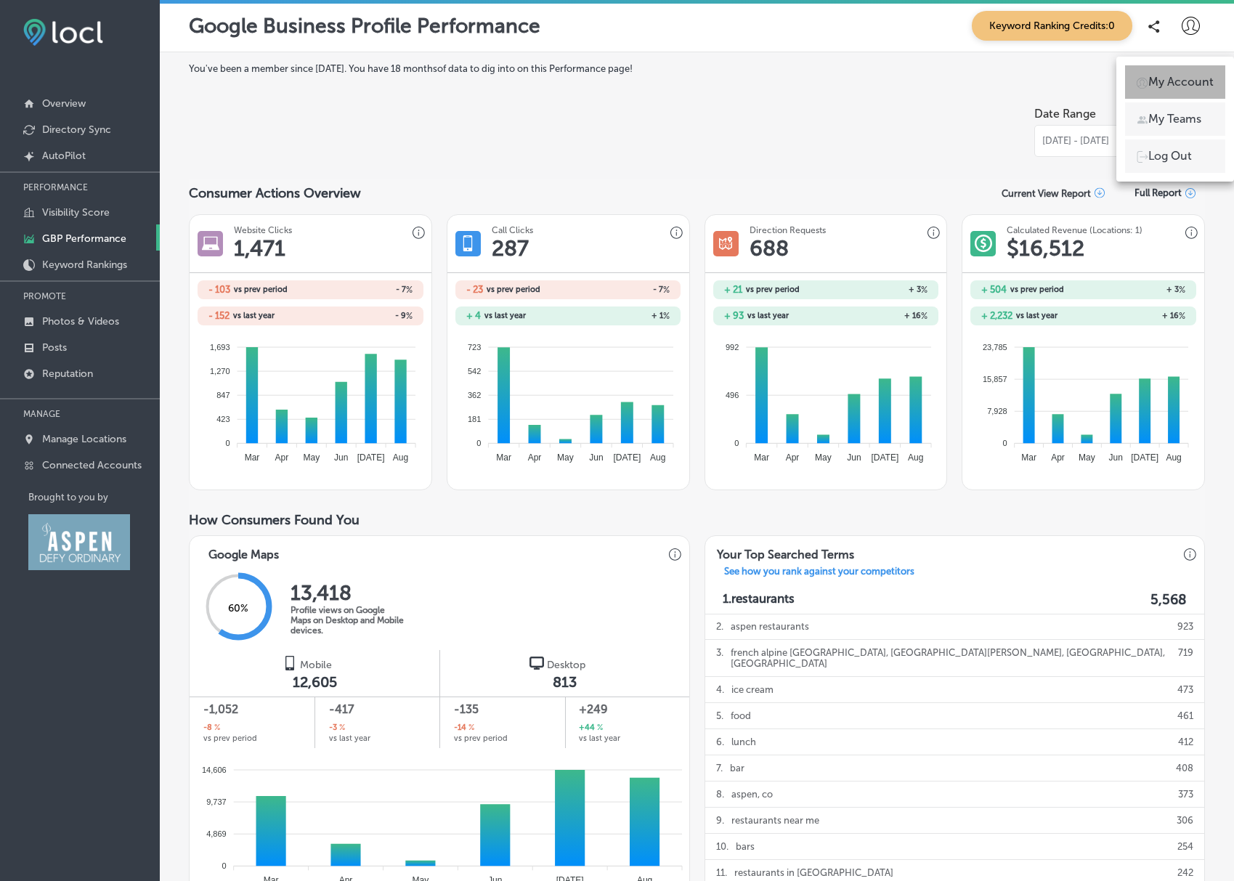
select select "US"
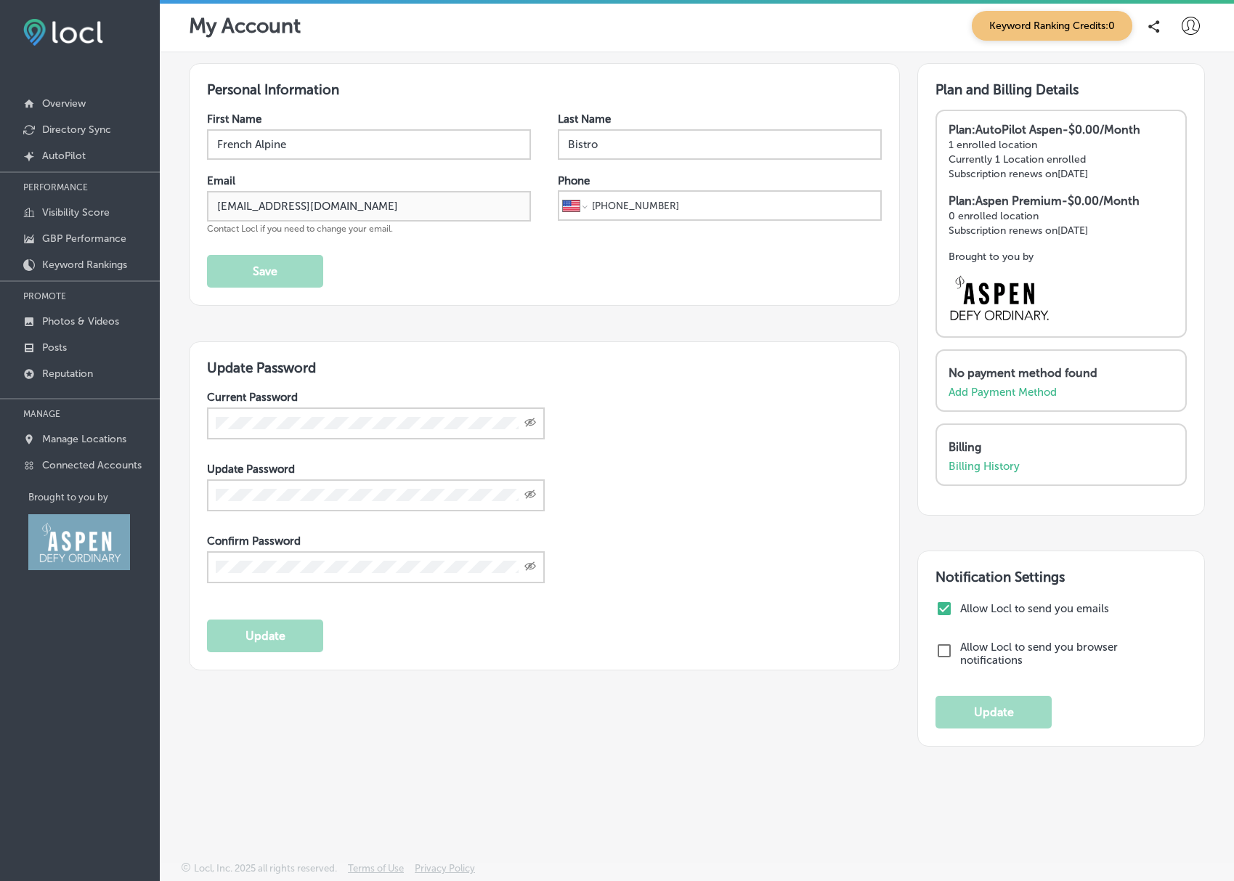
click at [1191, 28] on icon at bounding box center [1191, 26] width 18 height 18
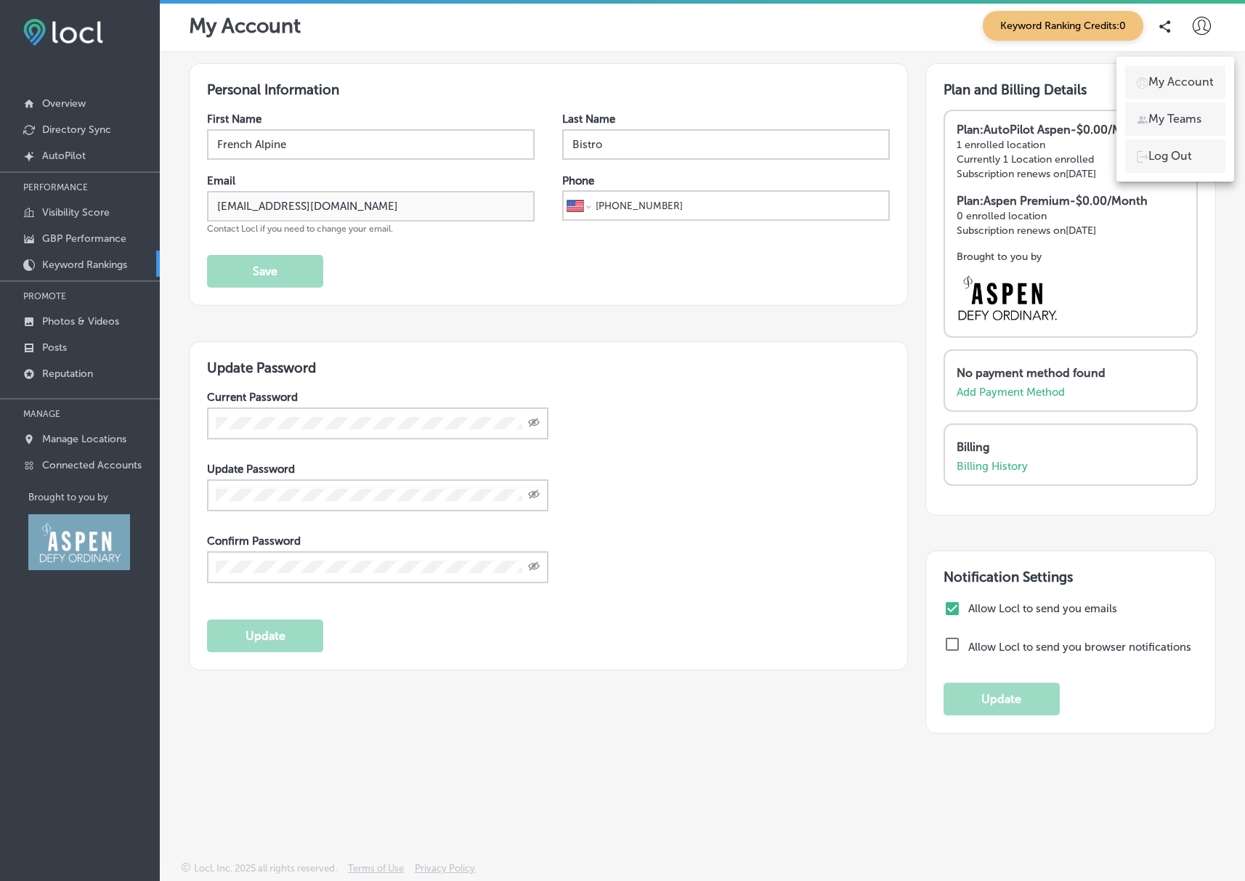
click at [81, 260] on p "Keyword Rankings" at bounding box center [84, 265] width 85 height 12
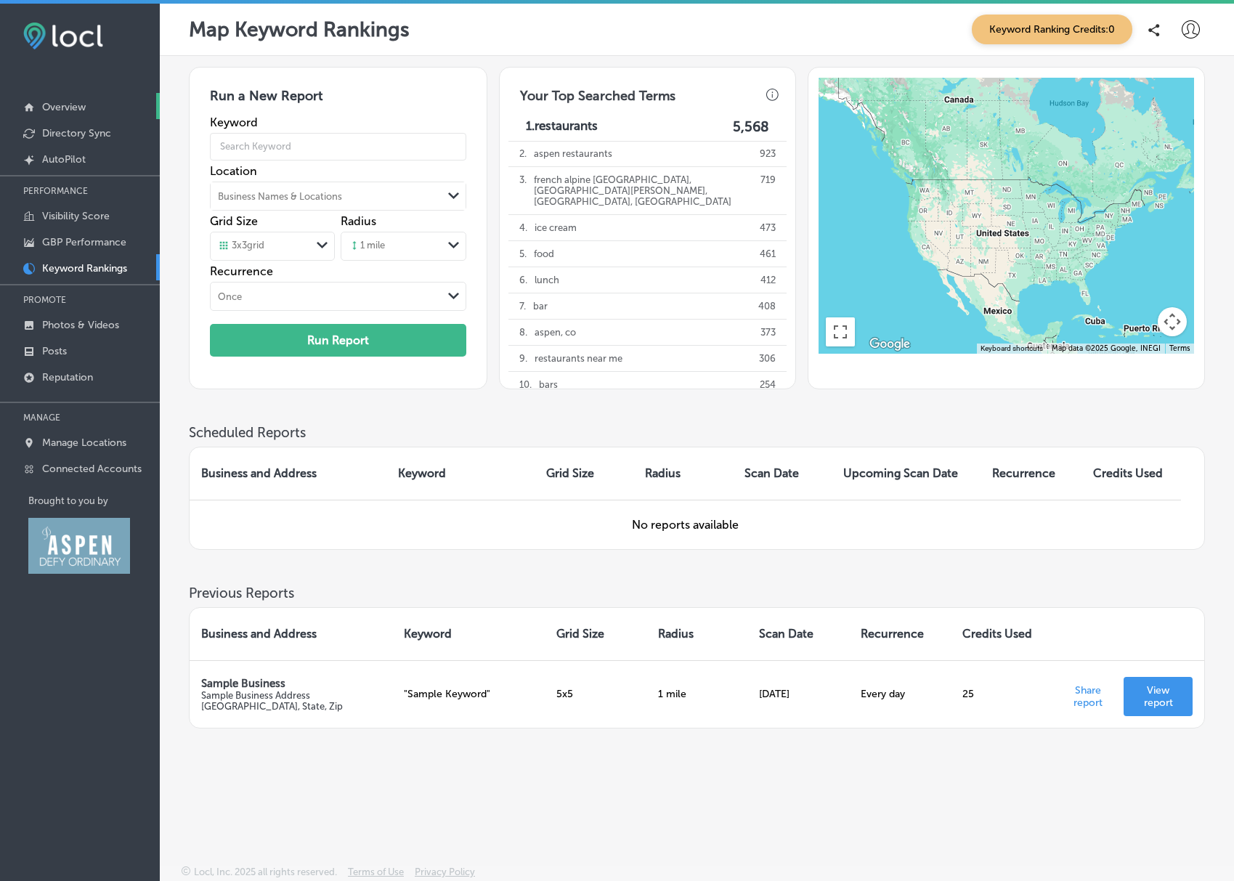
click at [68, 106] on p "Overview" at bounding box center [64, 107] width 44 height 12
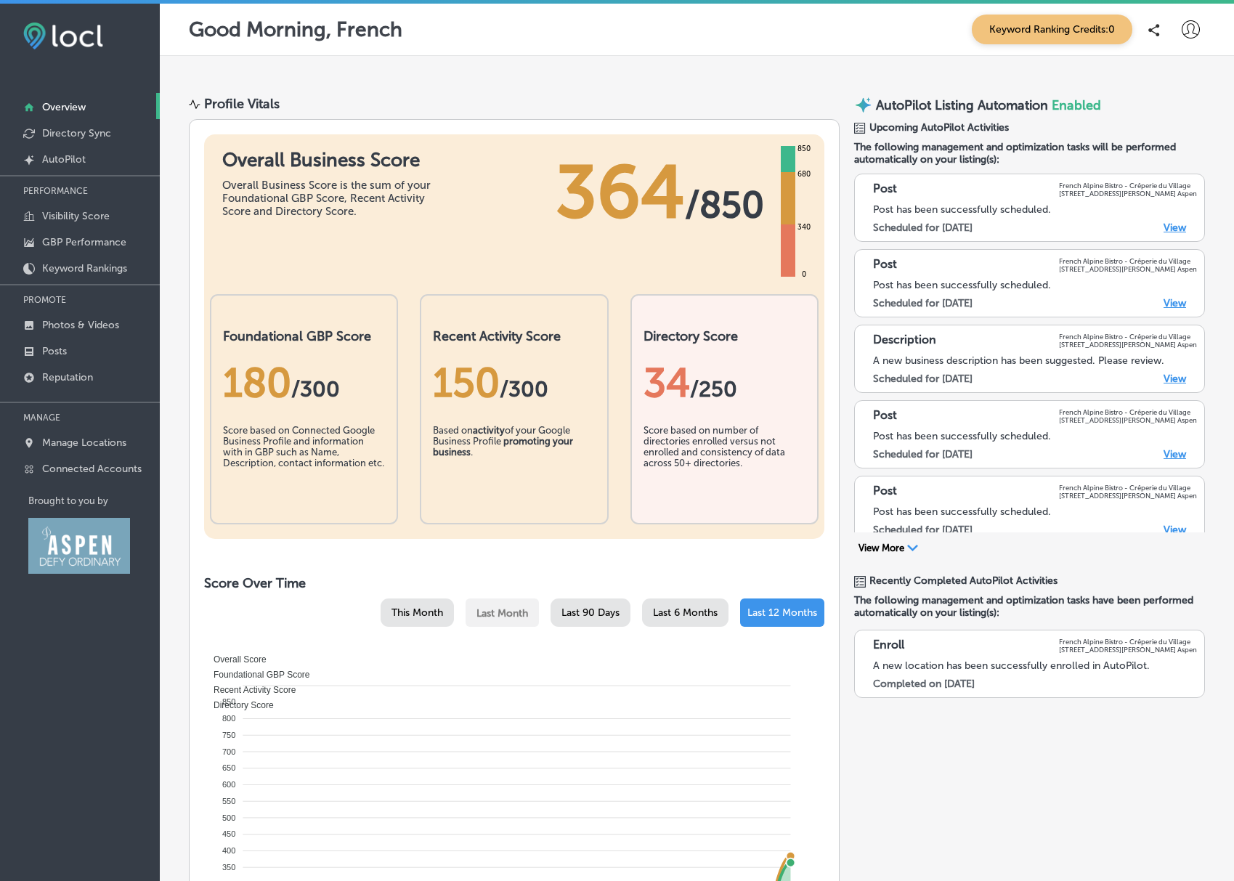
scroll to position [163, 0]
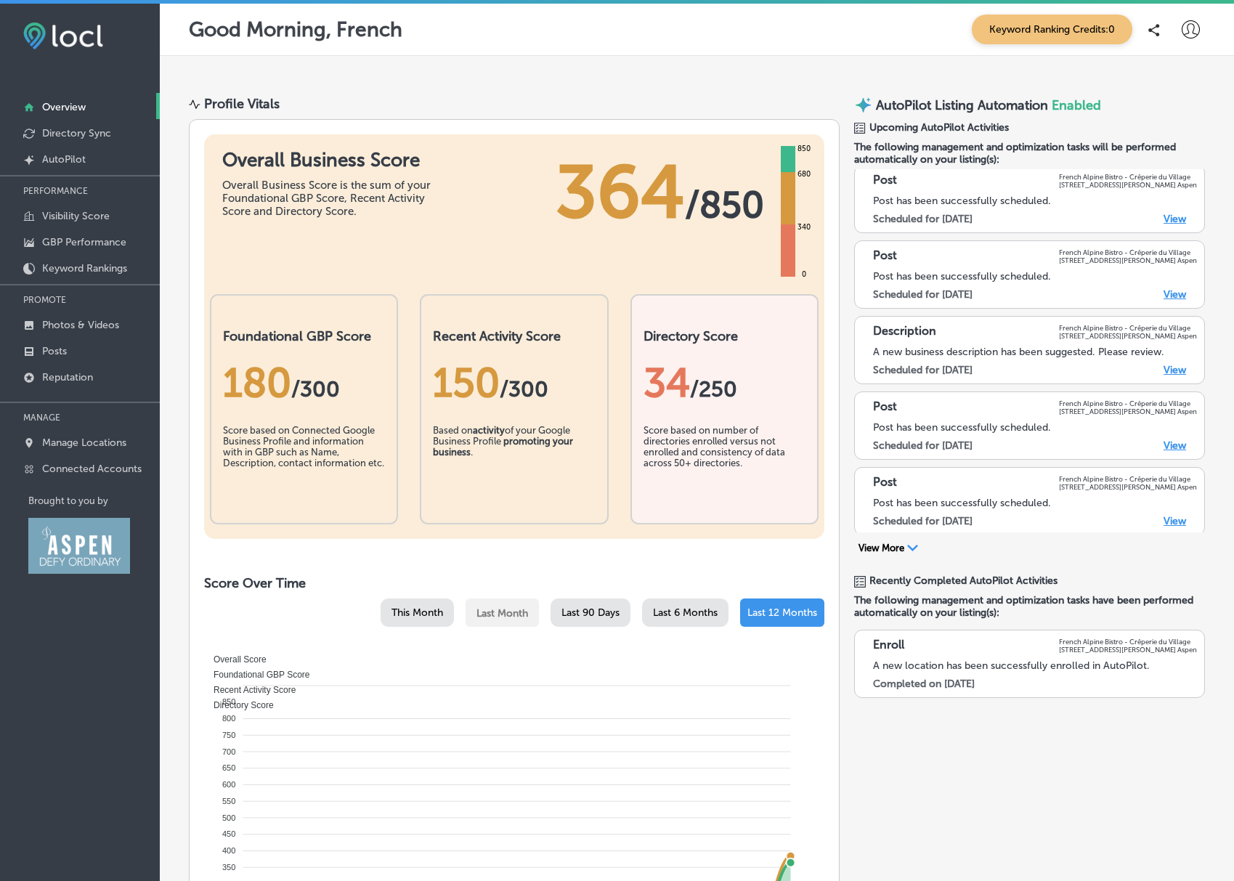
click at [907, 548] on polygon at bounding box center [912, 548] width 11 height 7
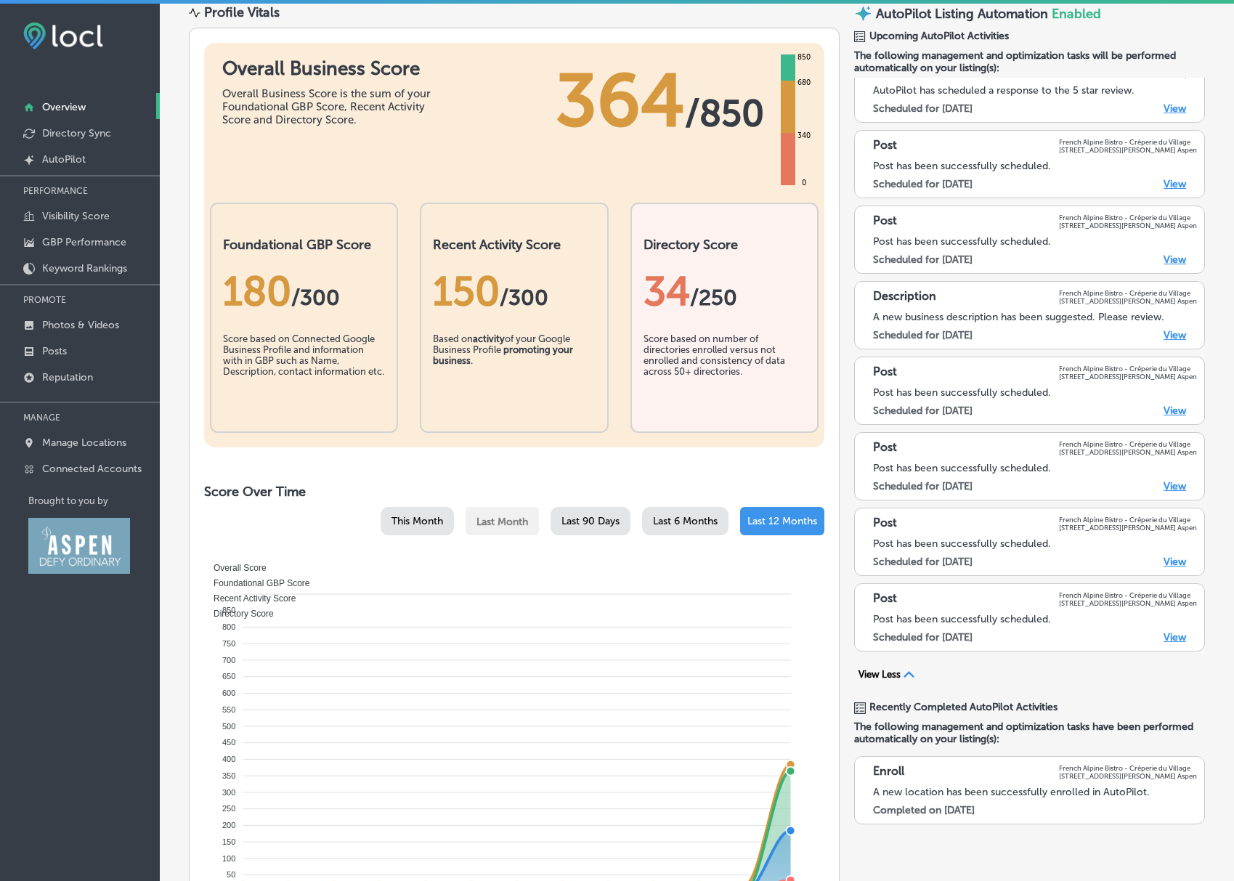
scroll to position [0, 0]
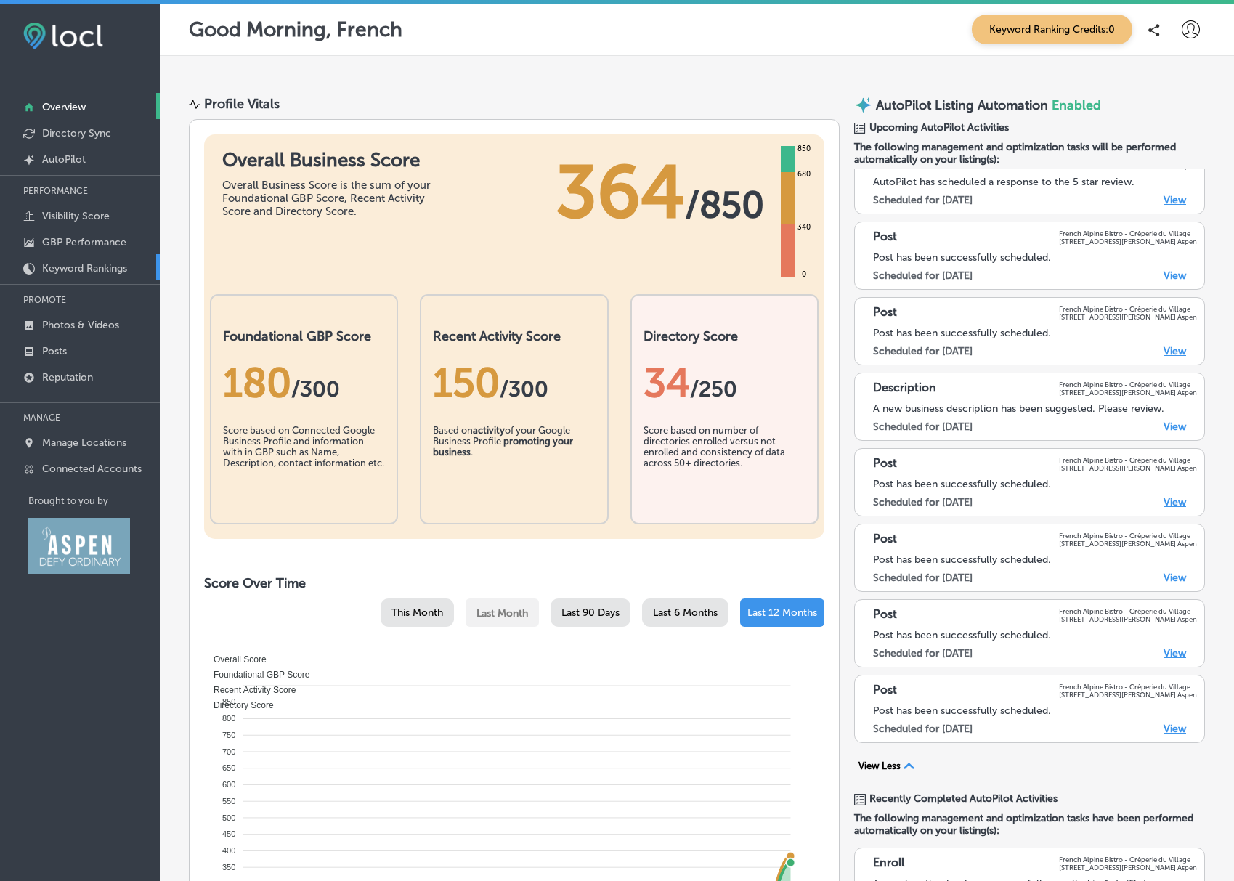
click at [59, 267] on p "Keyword Rankings" at bounding box center [84, 268] width 85 height 12
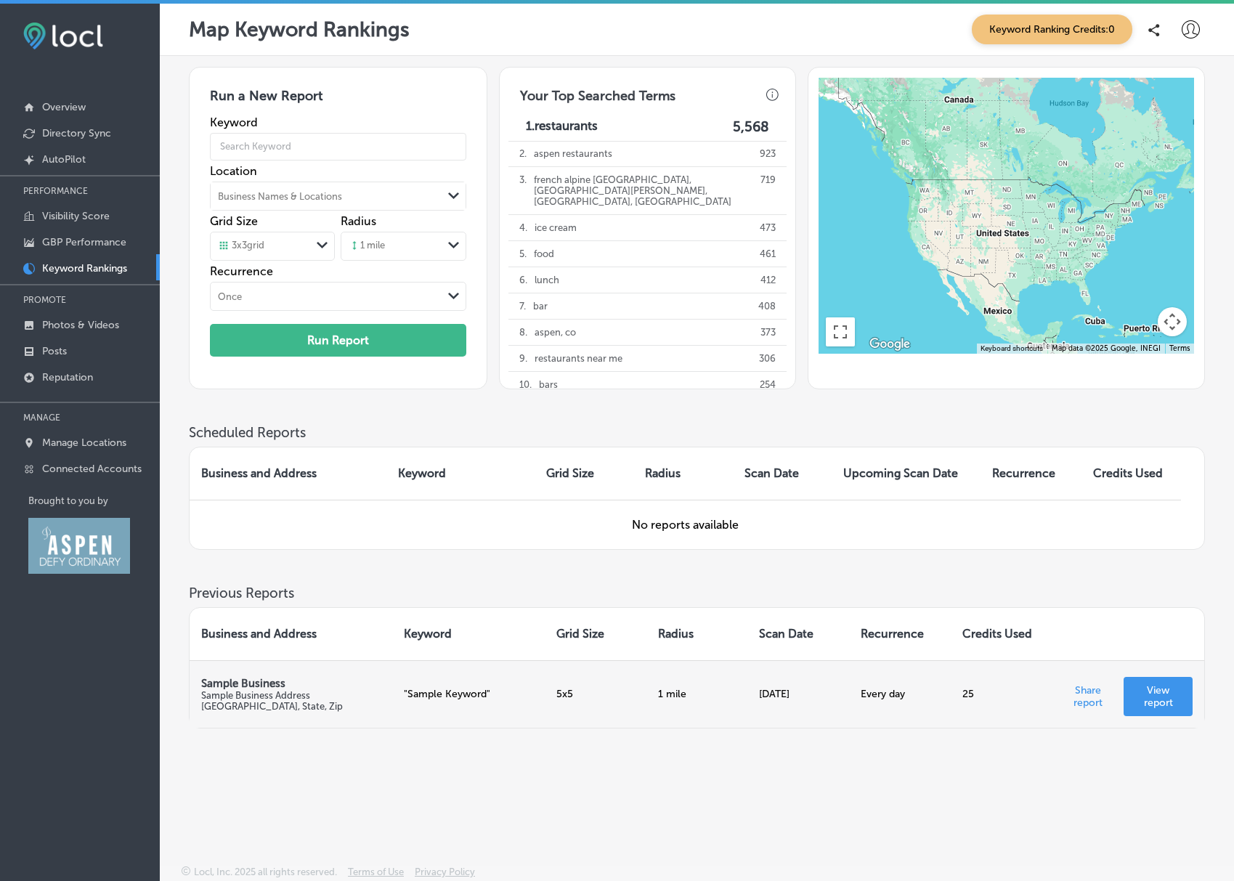
click at [1152, 705] on p "View report" at bounding box center [1158, 696] width 46 height 25
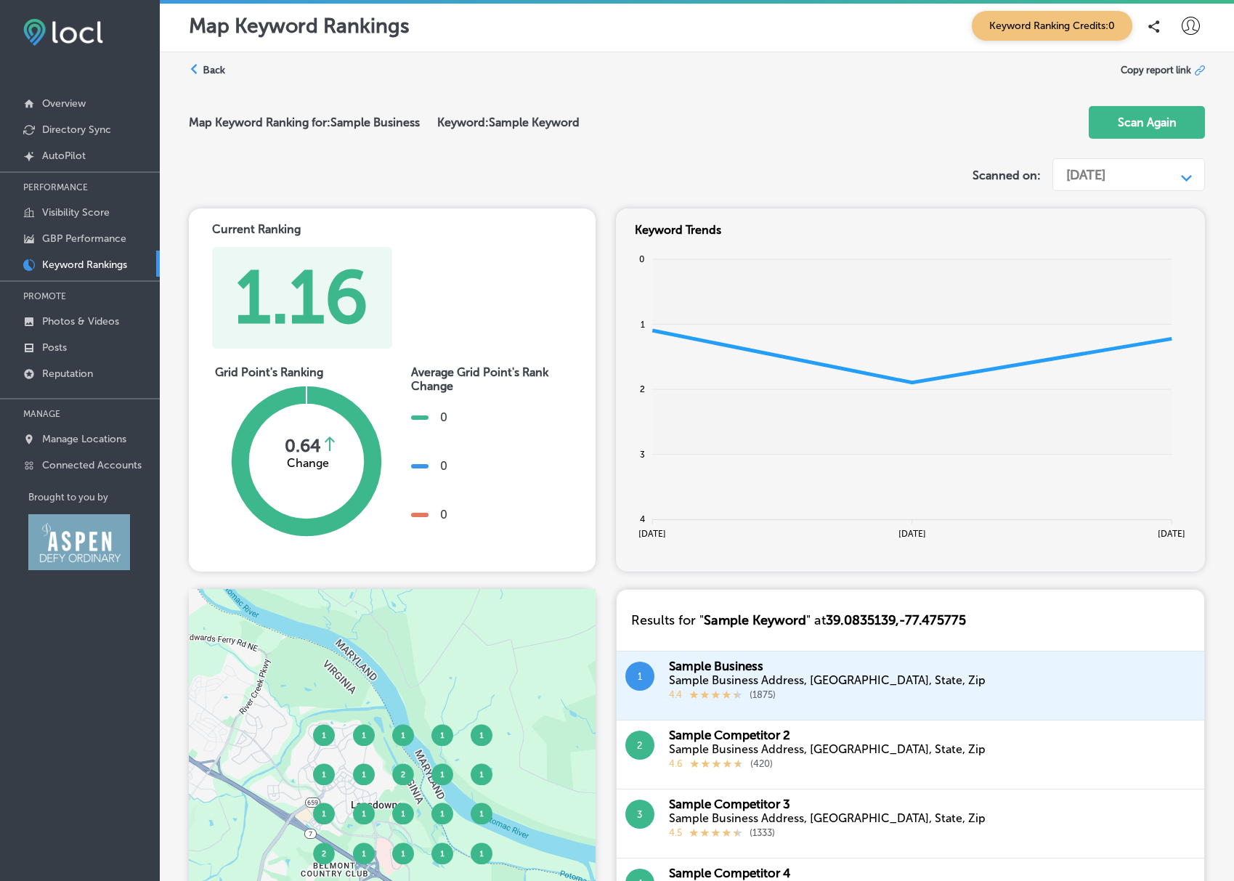
click at [209, 69] on label "Back" at bounding box center [214, 70] width 23 height 14
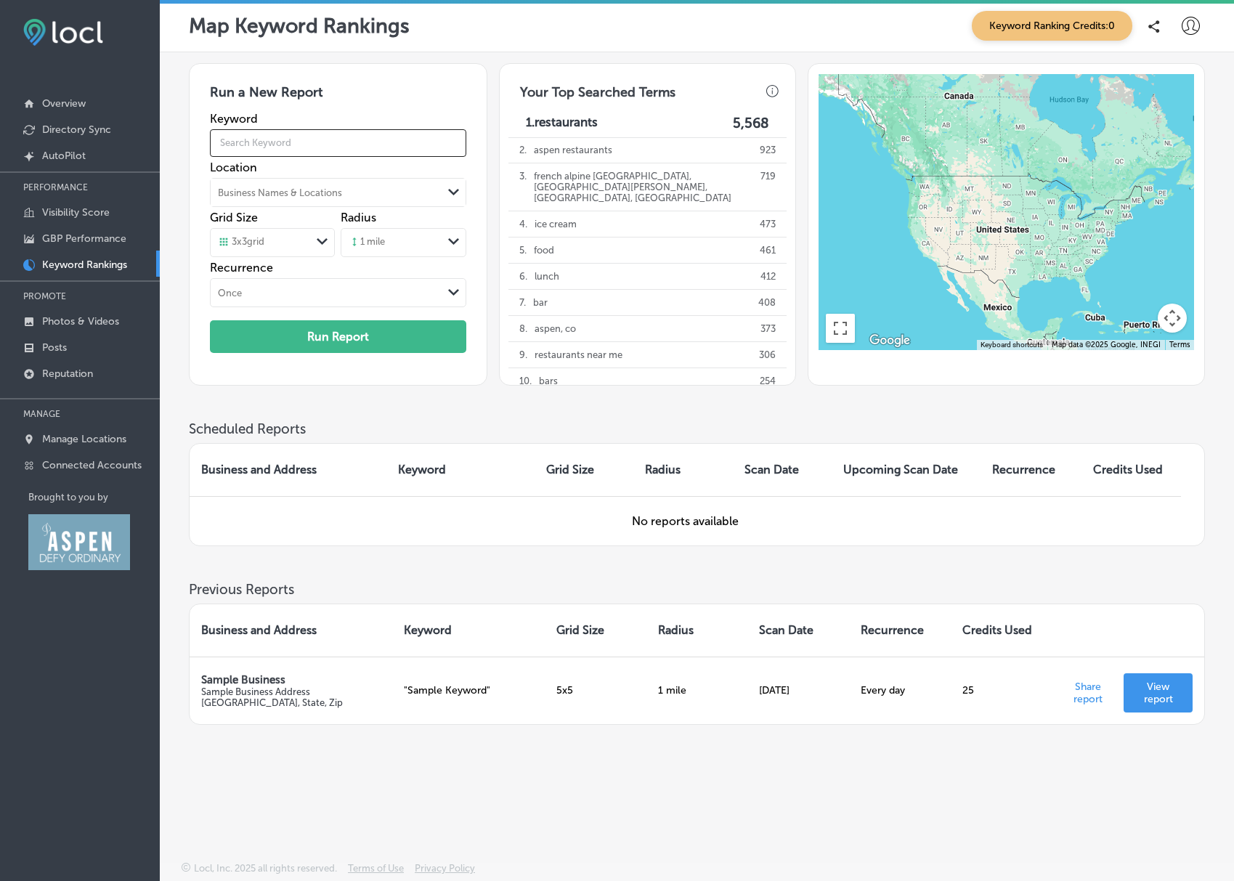
click at [288, 137] on input "text" at bounding box center [338, 143] width 256 height 41
type input "wedding venue"
click at [341, 339] on button "Run Report" at bounding box center [338, 336] width 256 height 33
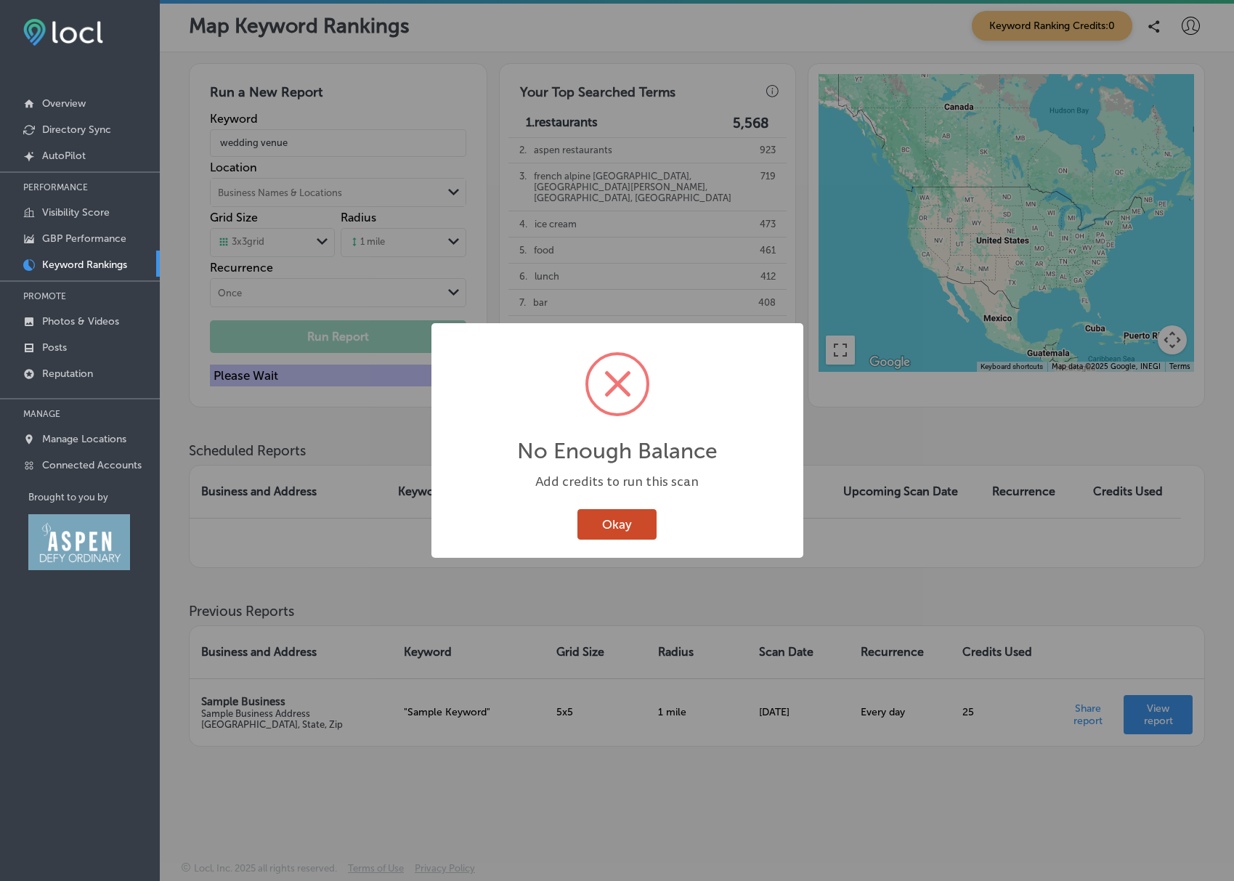
click at [621, 528] on button "Okay" at bounding box center [617, 524] width 79 height 30
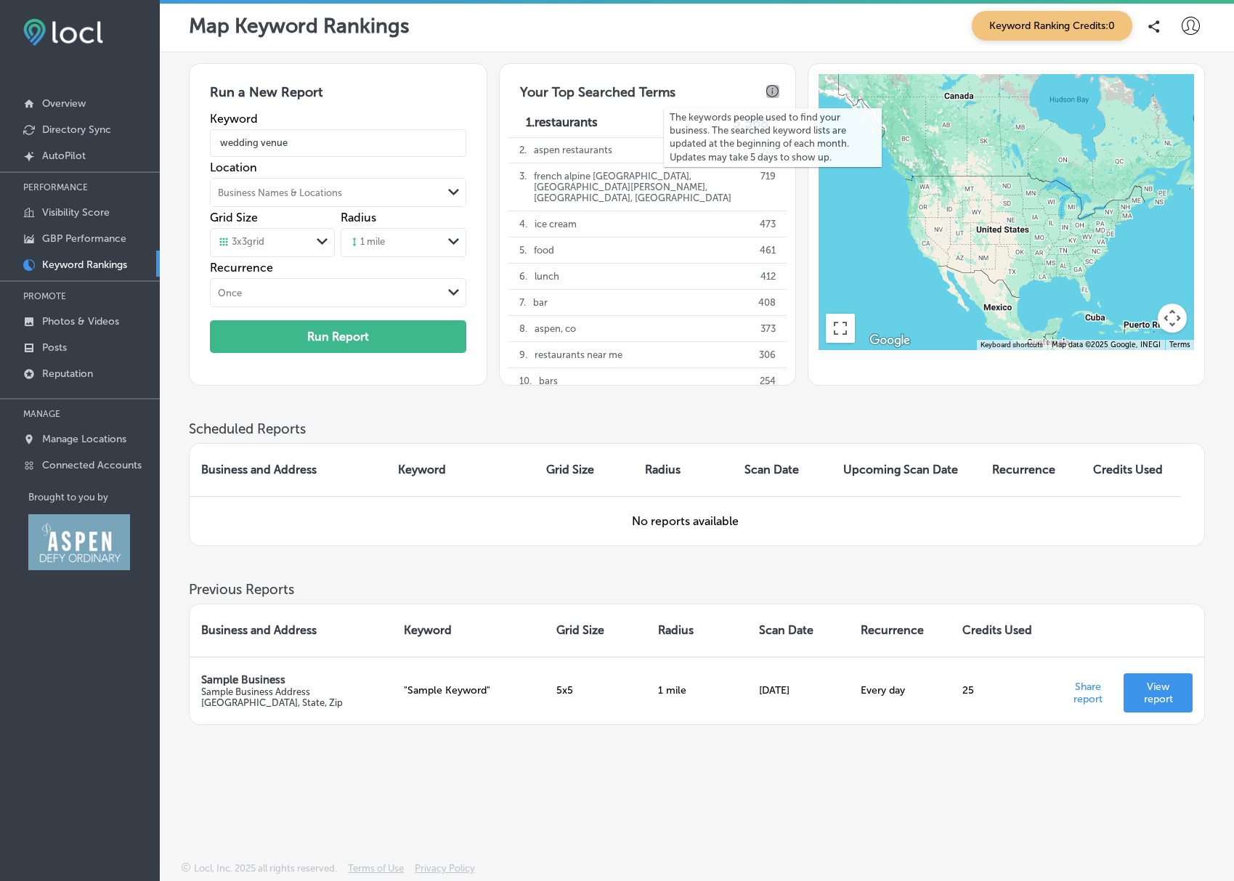
click at [770, 90] on icon "button" at bounding box center [772, 91] width 13 height 13
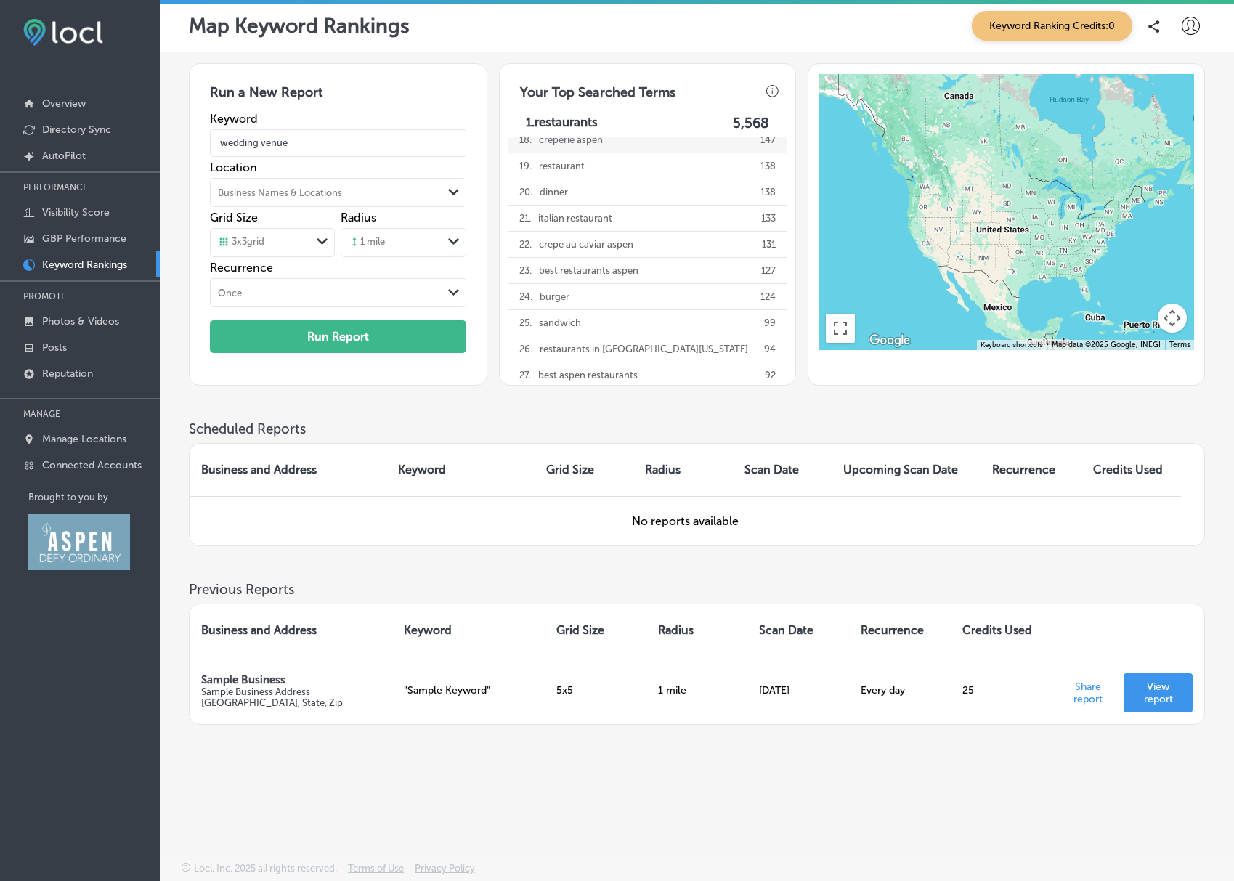
scroll to position [669, 0]
